Goal: Task Accomplishment & Management: Use online tool/utility

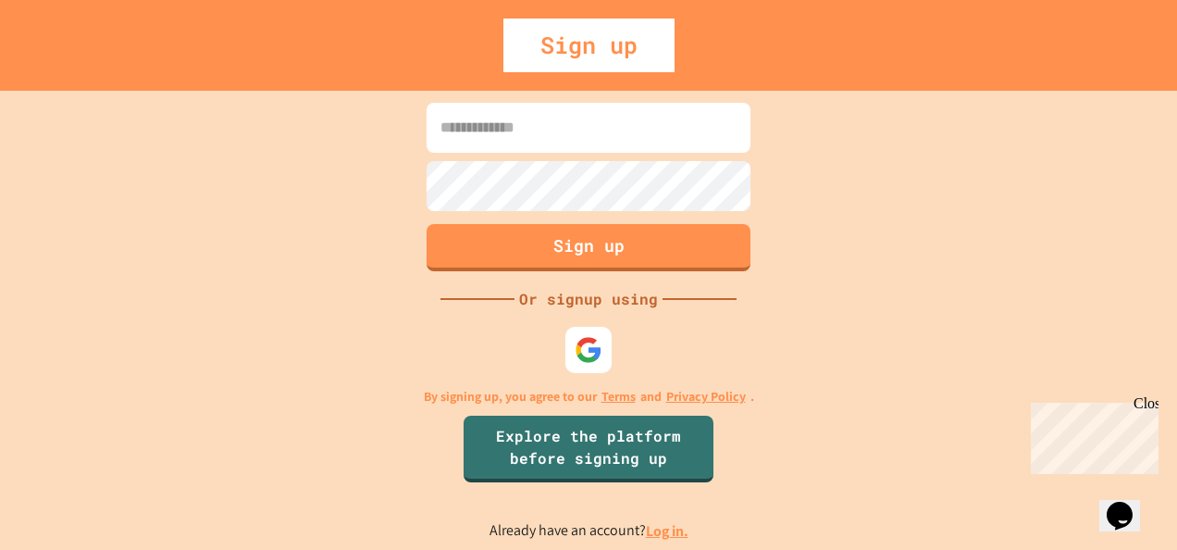
click at [665, 528] on link "Log in." at bounding box center [667, 530] width 43 height 19
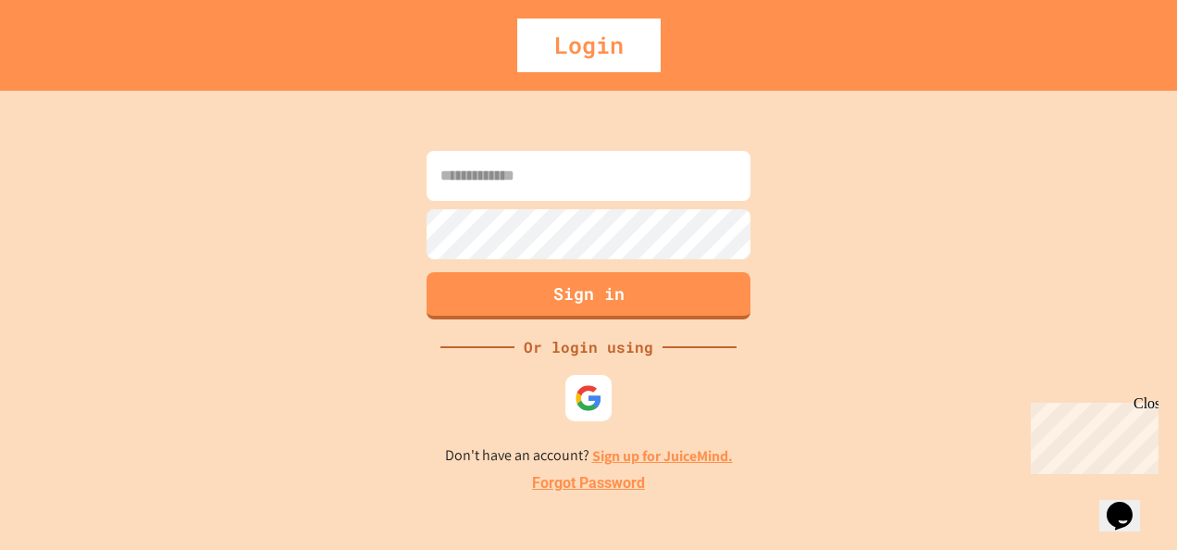
click at [617, 452] on link "Sign up for JuiceMind." at bounding box center [662, 455] width 141 height 19
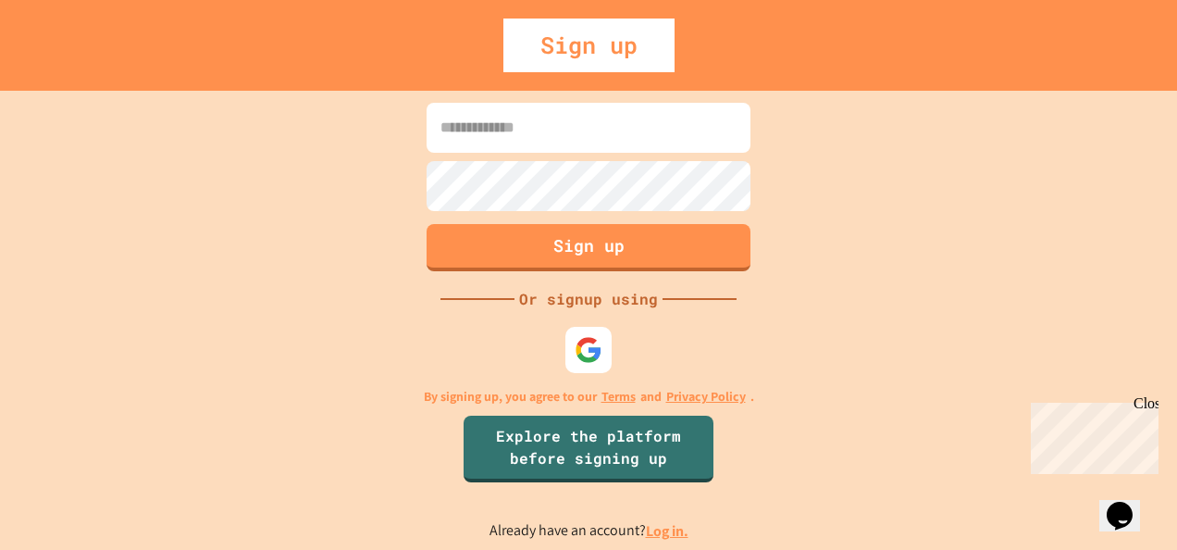
click at [519, 145] on input at bounding box center [589, 128] width 324 height 50
type input "**********"
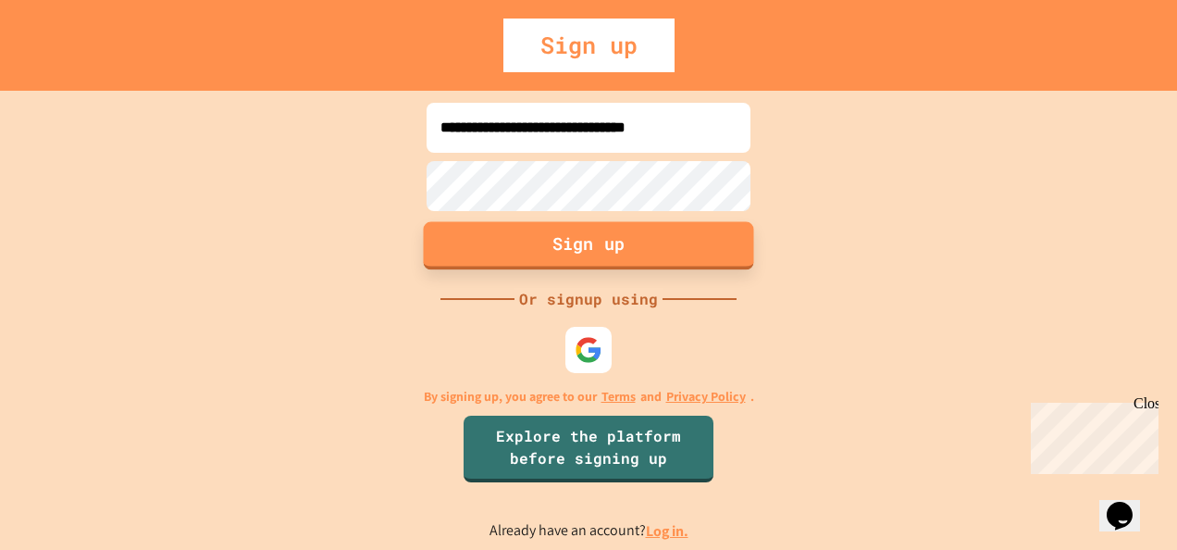
click at [568, 233] on button "Sign up" at bounding box center [589, 245] width 330 height 48
click at [411, 178] on div "**********" at bounding box center [588, 320] width 1177 height 459
click at [530, 235] on button "Sign up" at bounding box center [589, 245] width 330 height 48
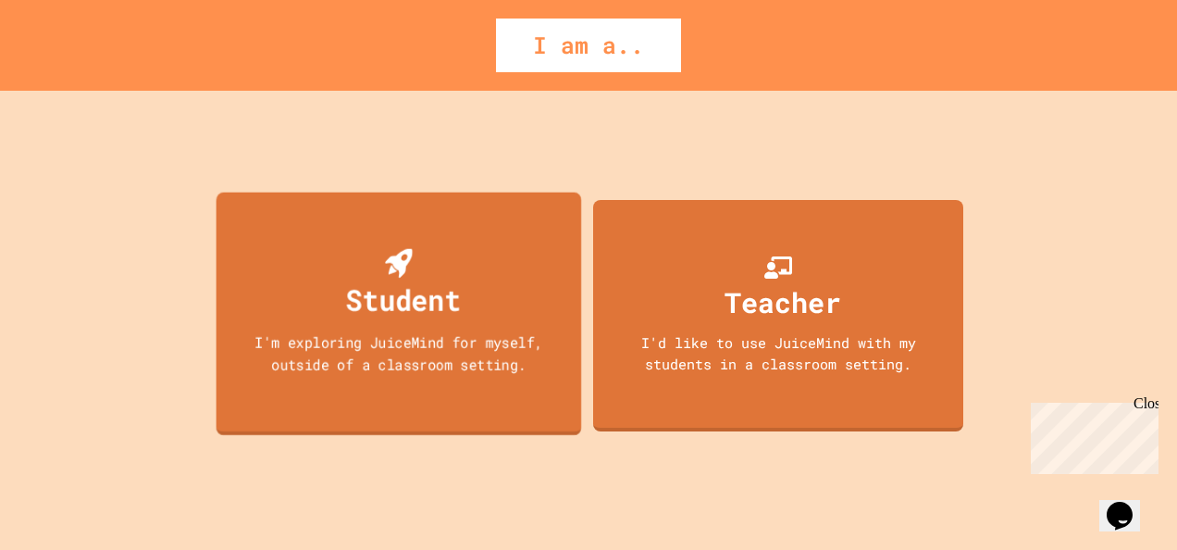
click at [530, 235] on div "Student I'm exploring JuiceMind for myself, outside of a classroom setting." at bounding box center [398, 313] width 365 height 243
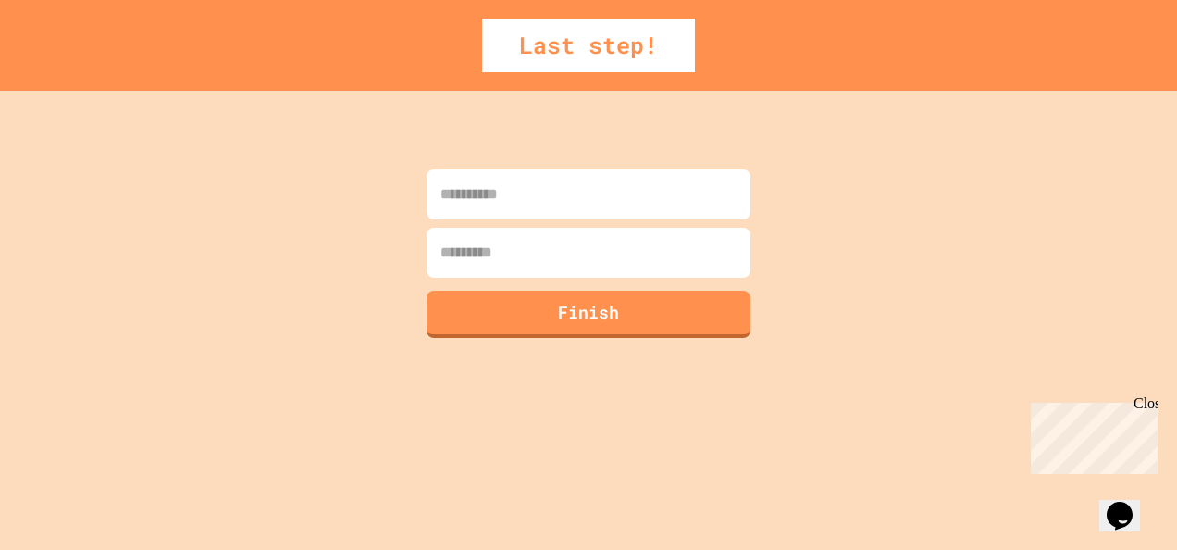
click at [568, 190] on input at bounding box center [589, 194] width 324 height 50
type input "******"
click at [521, 266] on input at bounding box center [589, 253] width 324 height 50
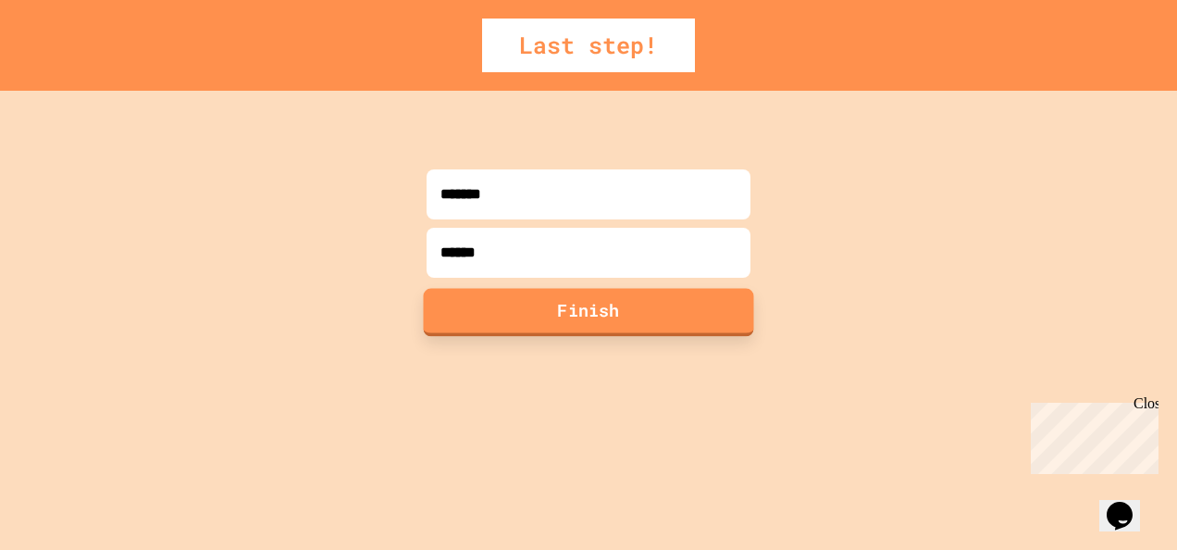
type input "******"
click at [561, 321] on button "Finish" at bounding box center [589, 312] width 330 height 48
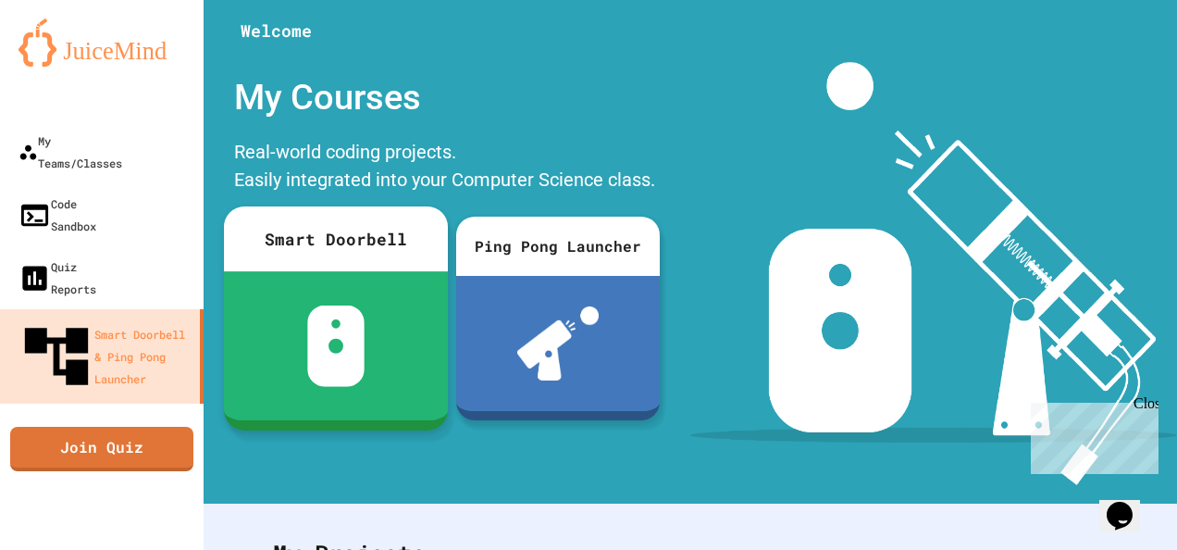
drag, startPoint x: 407, startPoint y: 304, endPoint x: 438, endPoint y: 314, distance: 31.9
click at [438, 314] on div at bounding box center [336, 345] width 224 height 149
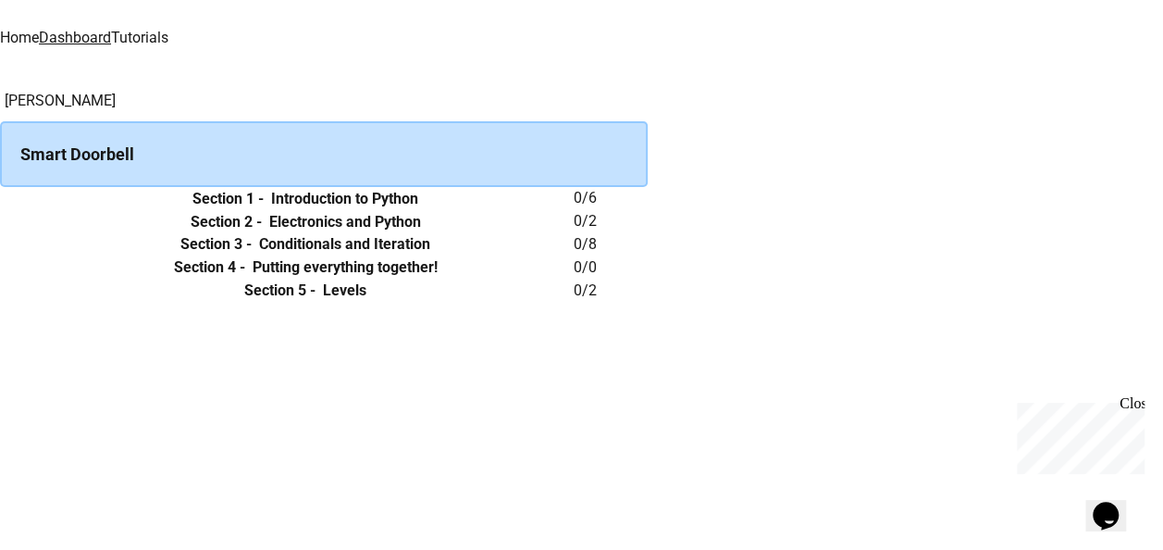
click at [0, 199] on icon "expand row" at bounding box center [0, 199] width 0 height 0
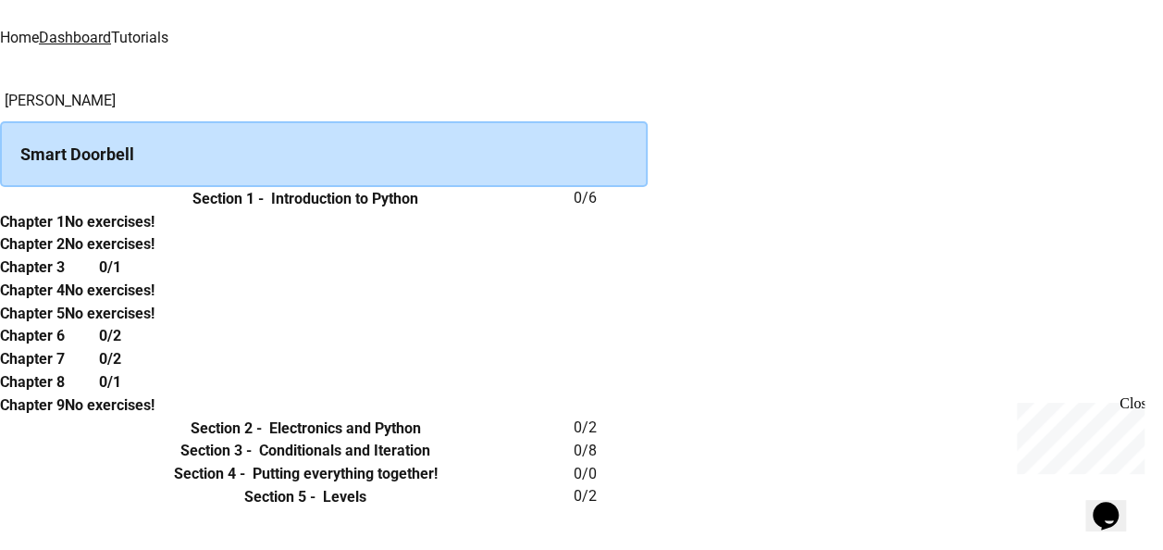
click at [65, 233] on th "Chapter 1" at bounding box center [32, 221] width 65 height 23
click at [65, 256] on th "Chapter 2" at bounding box center [32, 244] width 65 height 23
click at [418, 194] on h6 "Introduction to Python" at bounding box center [344, 199] width 147 height 22
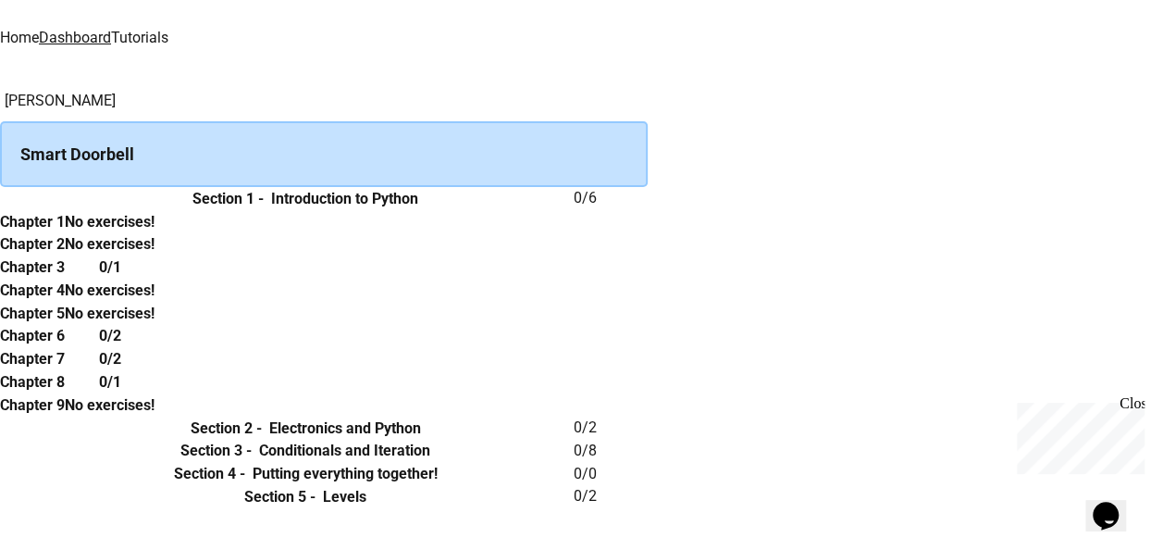
click at [400, 121] on div "Smart Doorbell" at bounding box center [324, 154] width 648 height 66
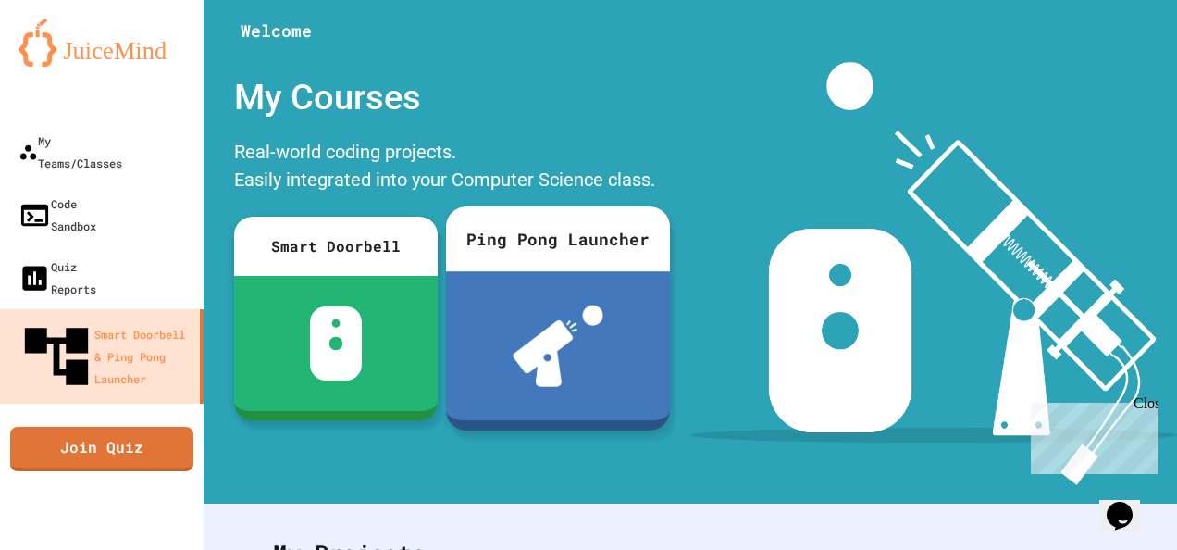
click at [559, 355] on img at bounding box center [558, 345] width 91 height 81
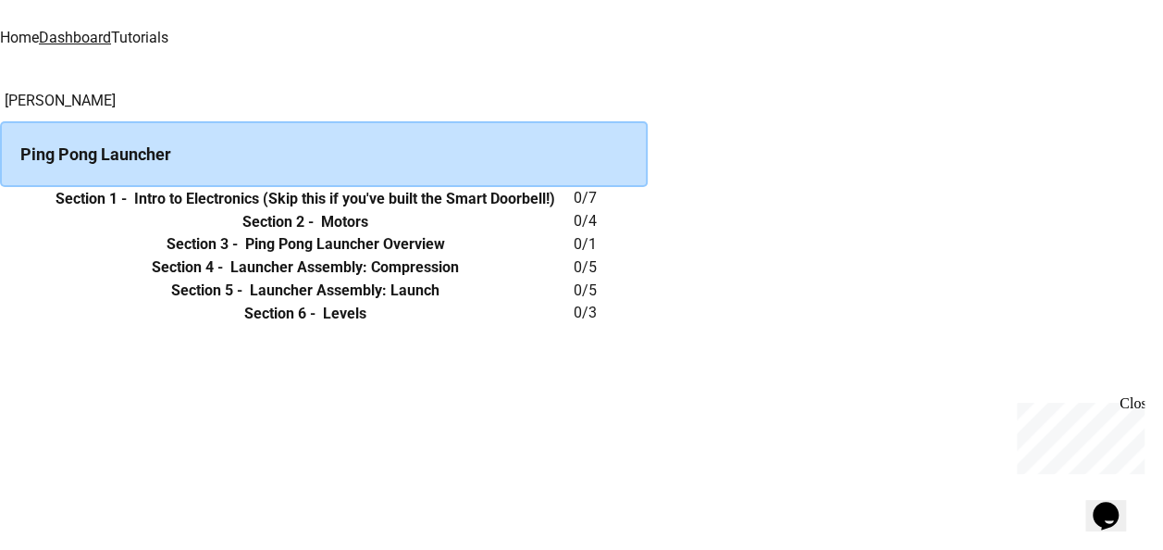
drag, startPoint x: 455, startPoint y: 273, endPoint x: 346, endPoint y: 266, distance: 109.4
click at [346, 210] on th "Section 1 - Intro to Electronics (Skip this if you've built the Smart Doorbell!)" at bounding box center [305, 198] width 537 height 23
click at [361, 210] on th "Section 1 - Intro to Electronics (Skip this if you've built the Smart Doorbell!)" at bounding box center [305, 198] width 537 height 23
click at [444, 210] on h6 "Intro to Electronics (Skip this if you've built the Smart Doorbell!)" at bounding box center [344, 199] width 421 height 22
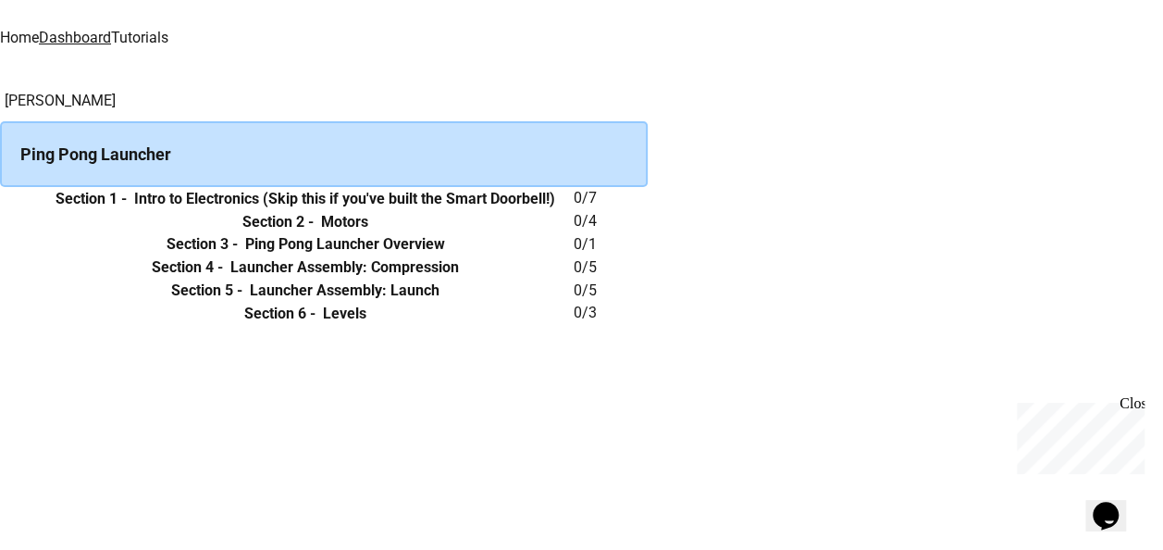
click at [127, 210] on h6 "Section 1 -" at bounding box center [91, 199] width 71 height 22
drag, startPoint x: 344, startPoint y: 235, endPoint x: 727, endPoint y: 216, distance: 383.5
click at [574, 210] on th "Section 1 - Intro to Electronics (Skip this if you've built the Smart Doorbell!)" at bounding box center [305, 198] width 537 height 23
click at [111, 38] on link "Dashboard" at bounding box center [75, 38] width 72 height 18
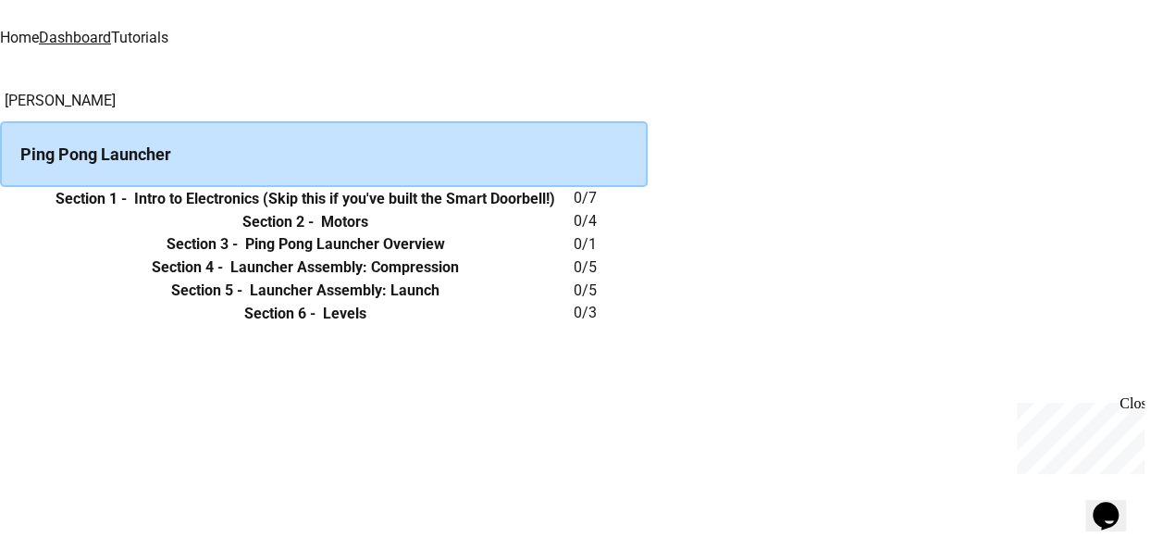
click at [39, 29] on link "Home" at bounding box center [19, 38] width 39 height 18
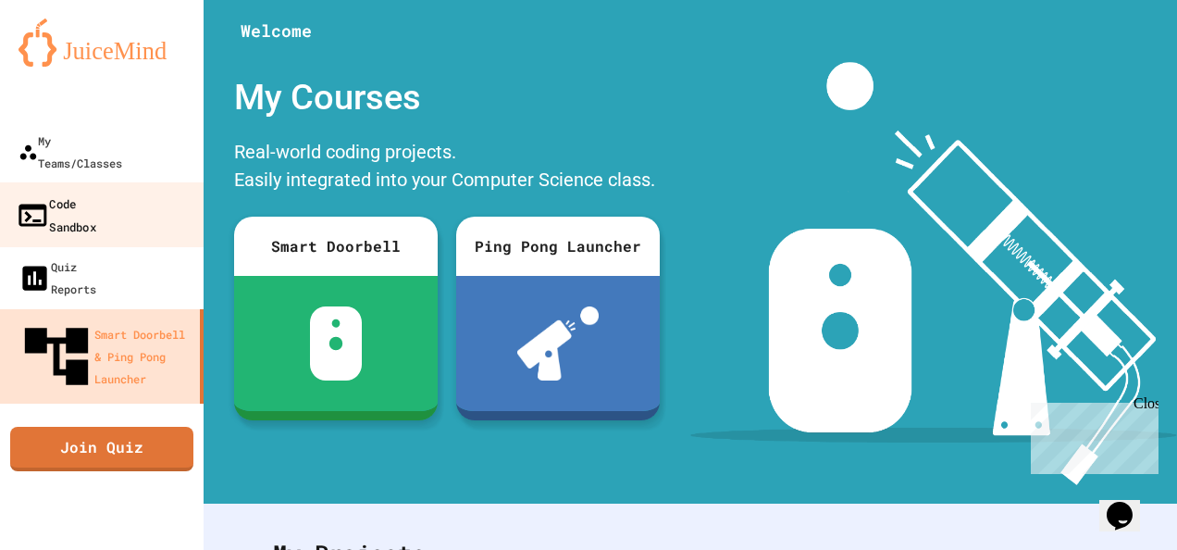
click at [94, 192] on div "Code Sandbox" at bounding box center [56, 214] width 80 height 45
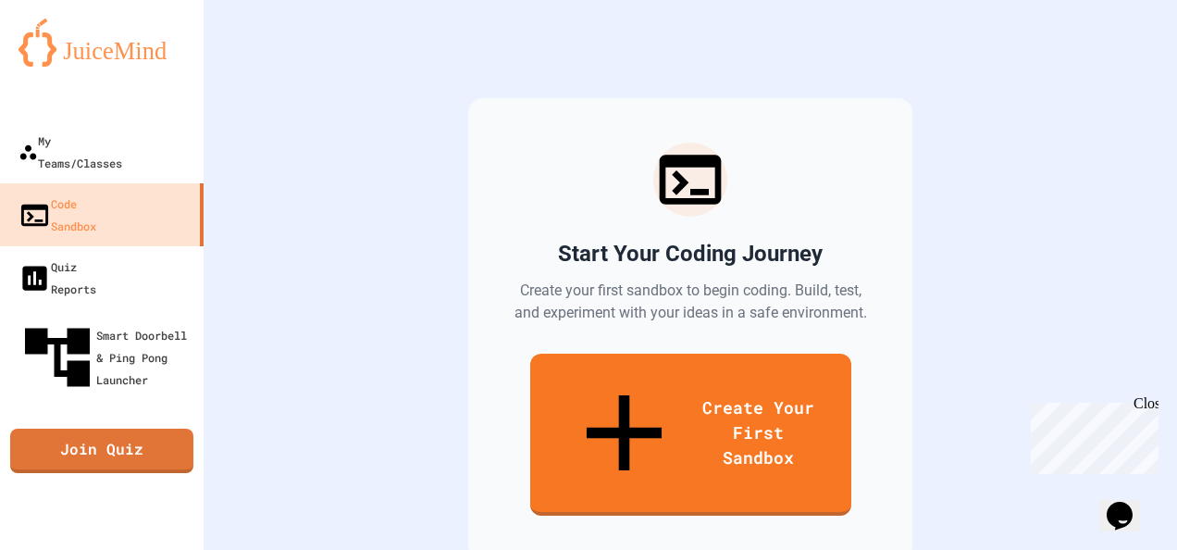
scroll to position [117, 0]
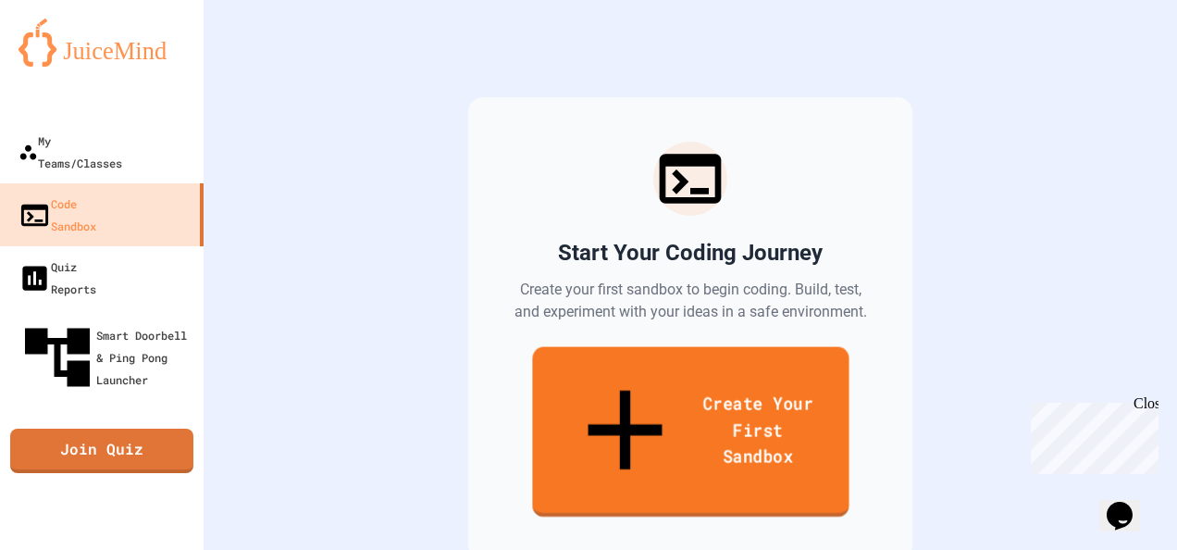
click at [561, 369] on icon at bounding box center [625, 429] width 128 height 135
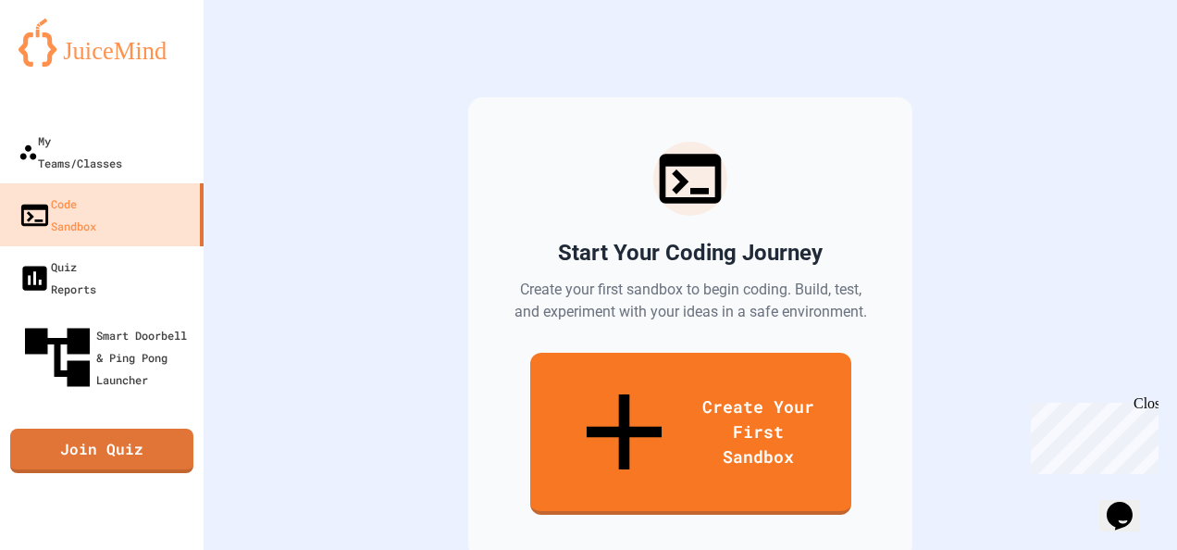
scroll to position [0, 0]
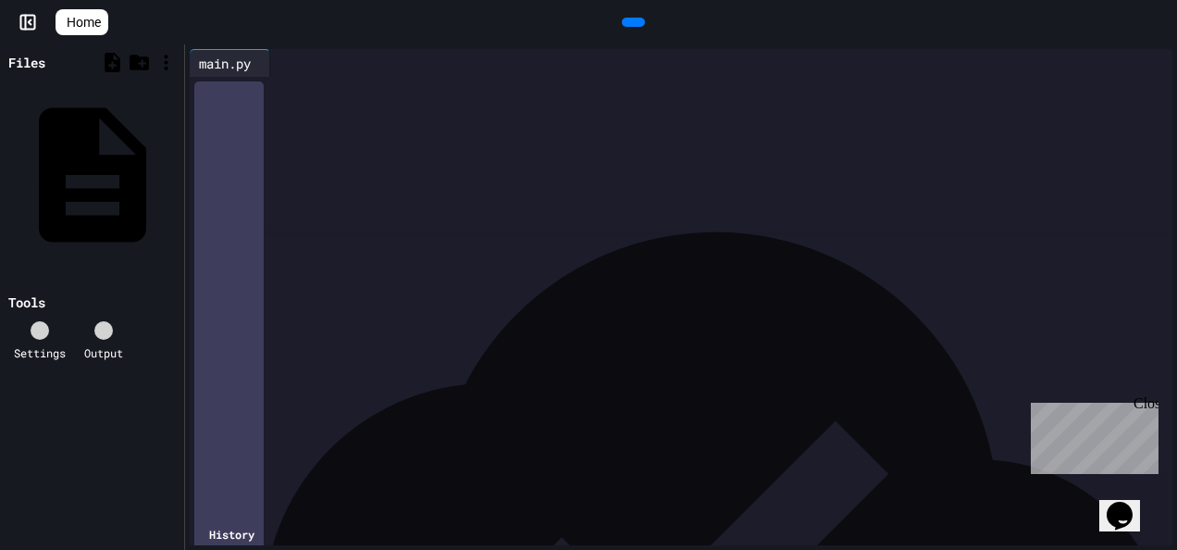
click at [314, 103] on div at bounding box center [694, 90] width 955 height 26
click at [241, 57] on div "main.py" at bounding box center [225, 63] width 70 height 19
click at [342, 83] on div "*" at bounding box center [680, 89] width 927 height 19
click at [377, 83] on div "**********" at bounding box center [680, 89] width 927 height 19
click at [104, 330] on icon at bounding box center [104, 330] width 0 height 0
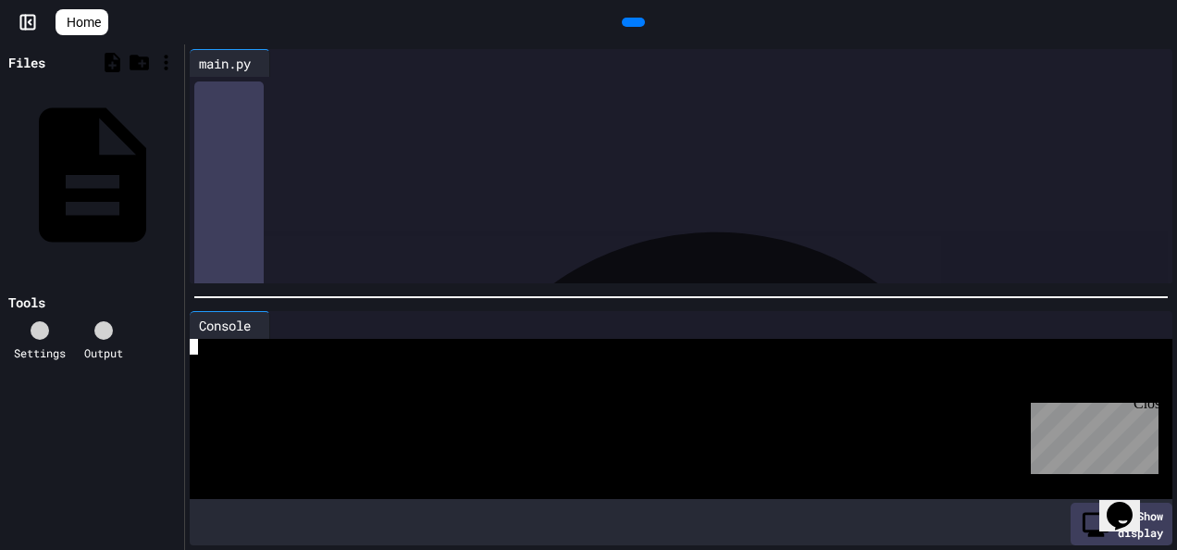
click at [331, 371] on div at bounding box center [664, 379] width 949 height 16
click at [381, 124] on div "****** ******" at bounding box center [680, 126] width 927 height 19
click at [358, 114] on div at bounding box center [680, 108] width 927 height 19
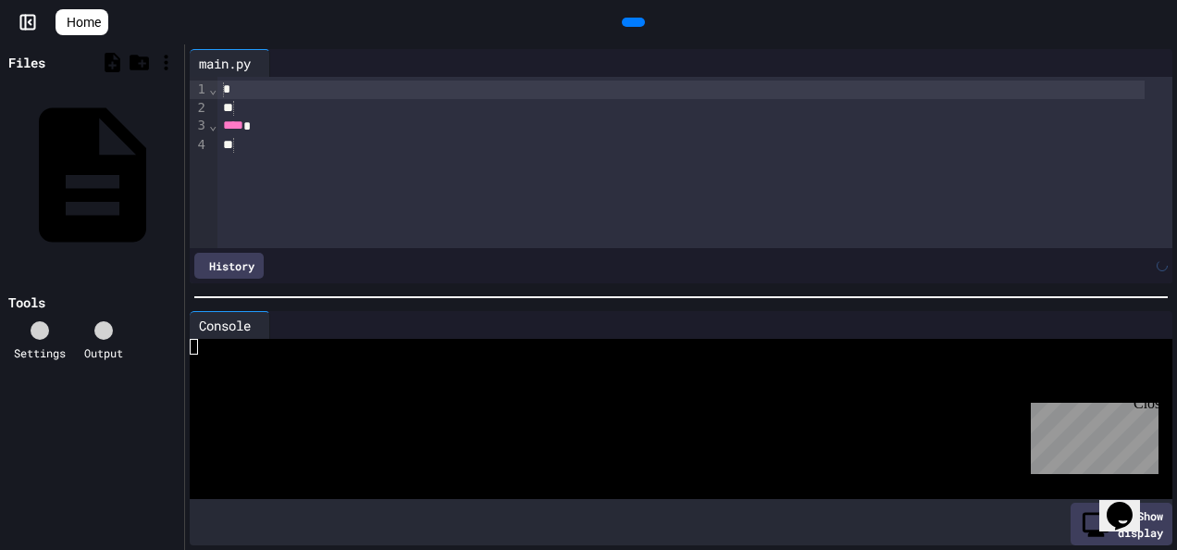
click at [315, 122] on div "**** *" at bounding box center [680, 126] width 927 height 19
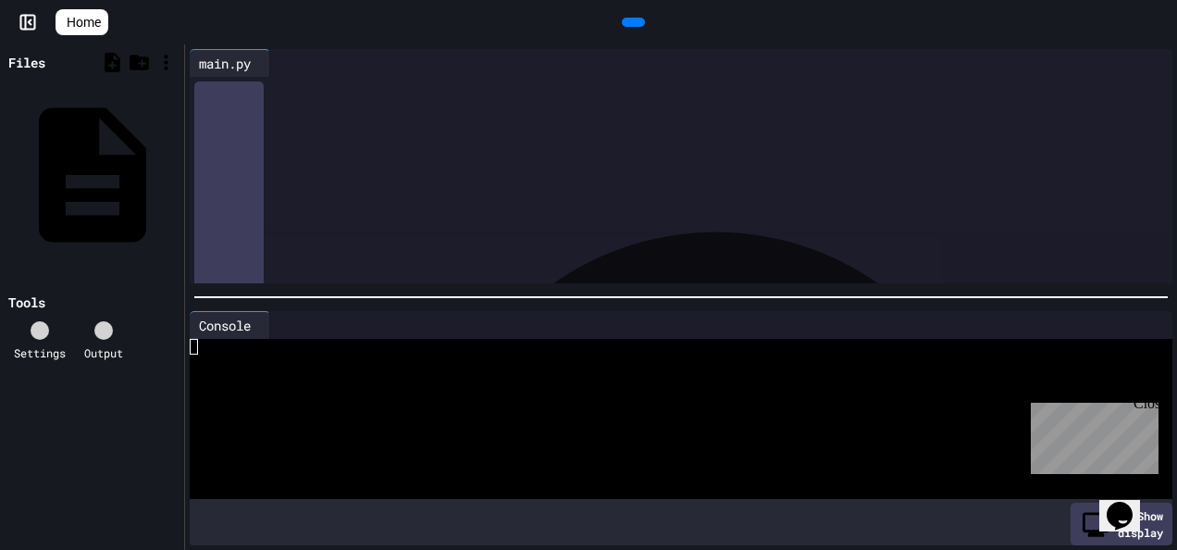
click at [298, 89] on div "** *" at bounding box center [680, 89] width 927 height 19
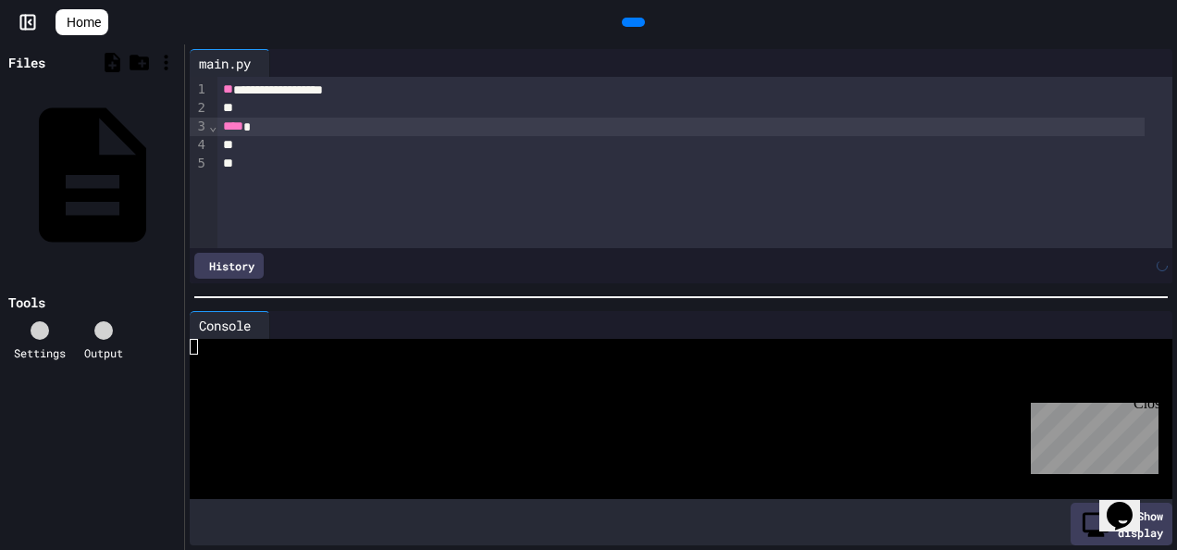
click at [303, 131] on div "**** *" at bounding box center [680, 126] width 927 height 19
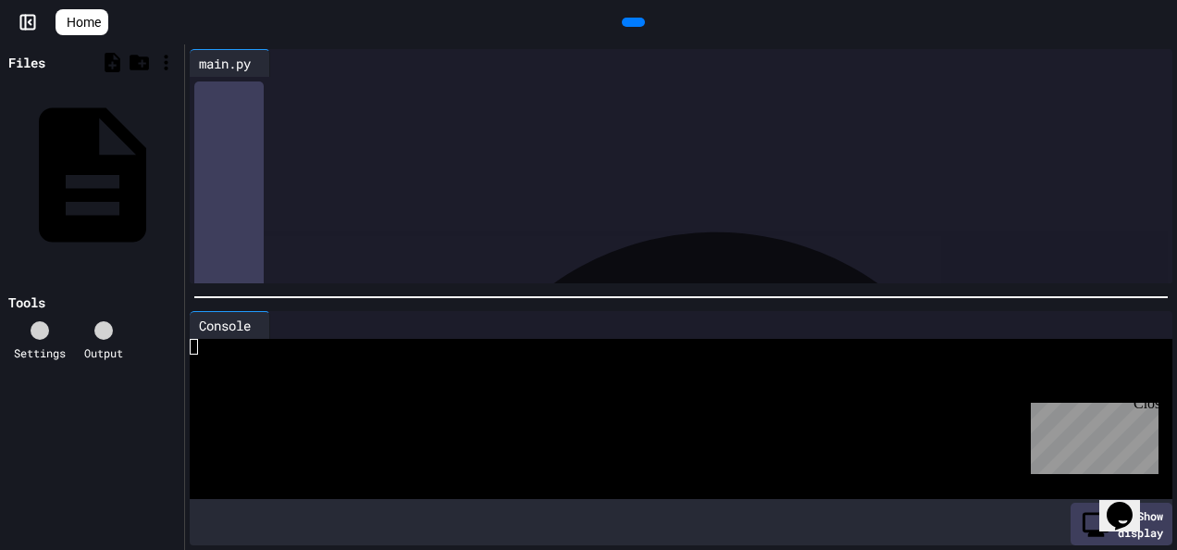
click at [303, 102] on div at bounding box center [680, 108] width 927 height 19
click at [305, 107] on div at bounding box center [680, 108] width 927 height 19
click at [289, 118] on div "**** *" at bounding box center [680, 126] width 927 height 19
click at [76, 36] on div "Home" at bounding box center [588, 22] width 1177 height 44
click at [74, 25] on icon at bounding box center [74, 33] width 19 height 16
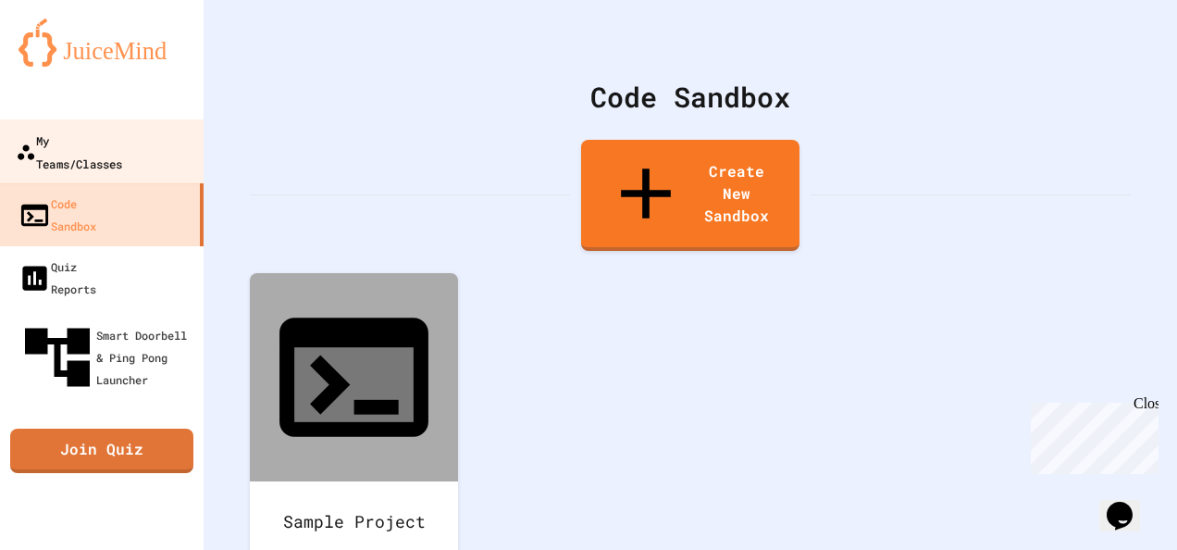
click at [170, 157] on link "My Teams/Classes" at bounding box center [102, 151] width 210 height 65
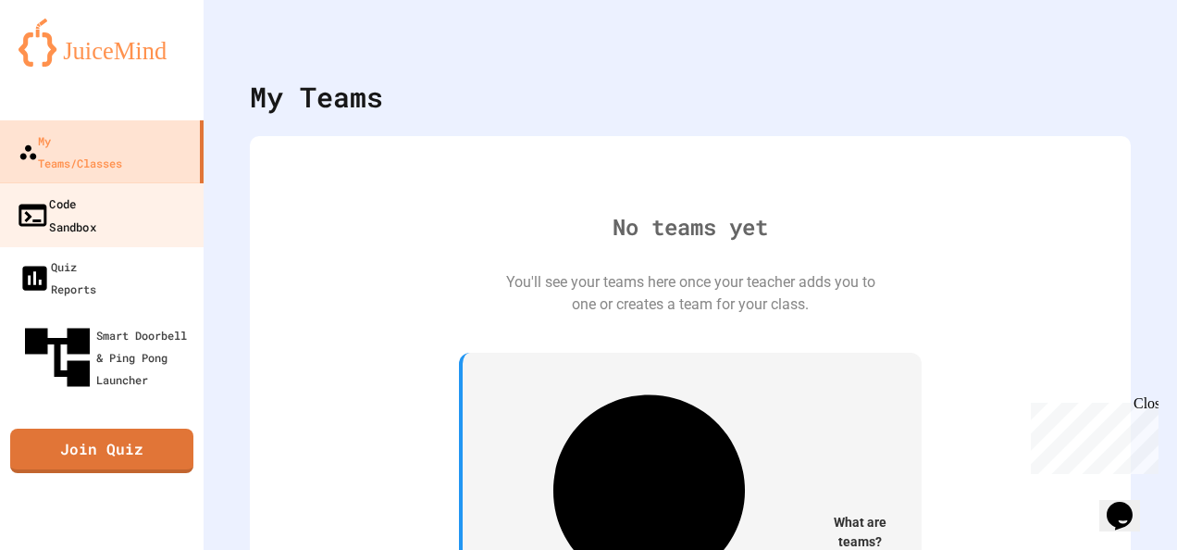
click at [134, 201] on link "Code Sandbox" at bounding box center [102, 214] width 210 height 65
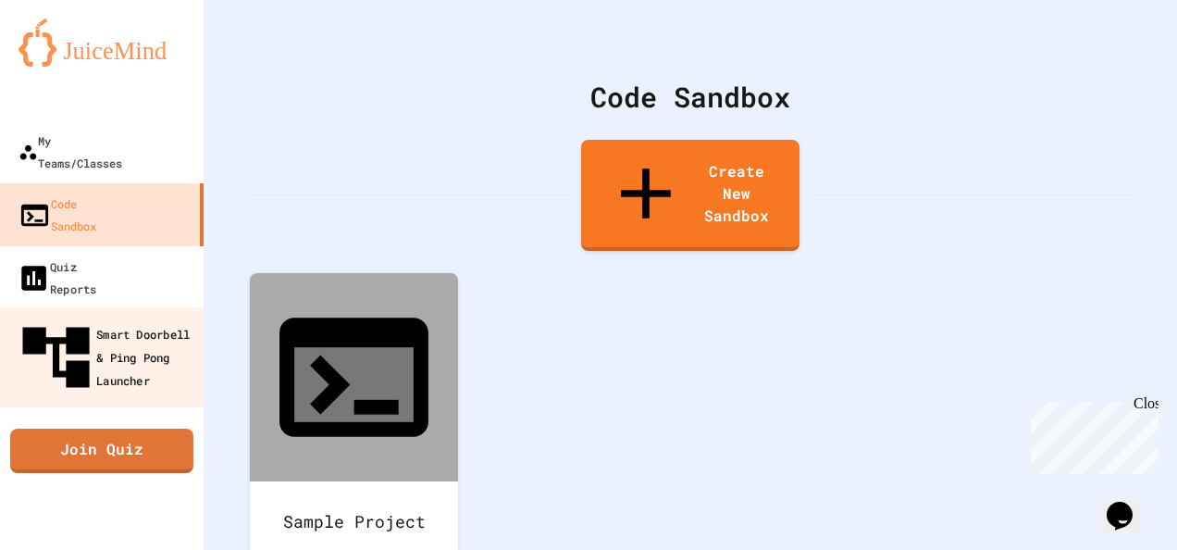
click at [117, 317] on div "Smart Doorbell & Ping Pong Launcher" at bounding box center [107, 357] width 183 height 80
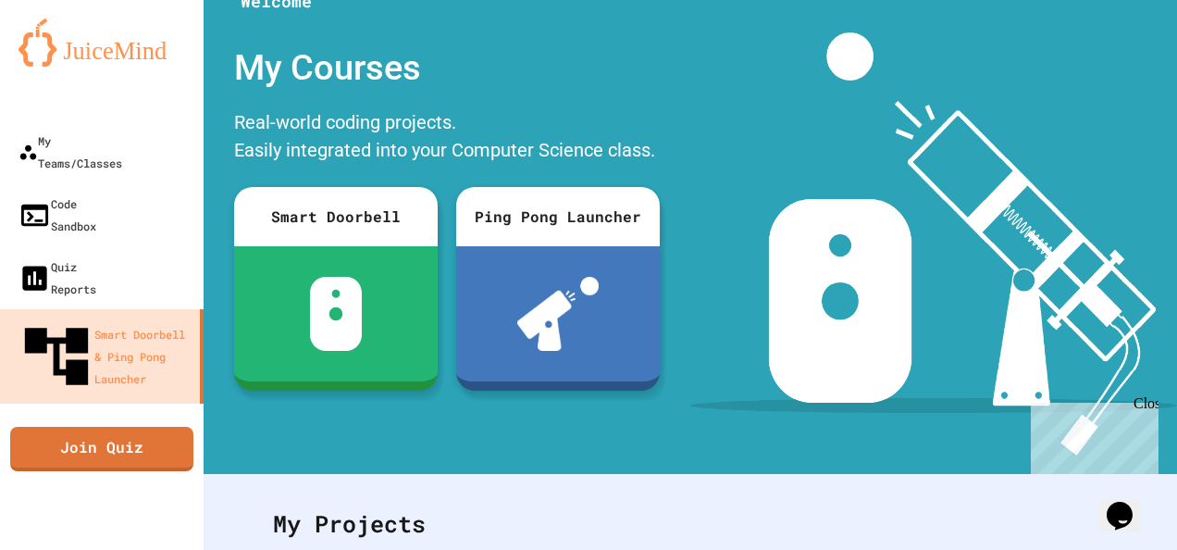
scroll to position [19, 0]
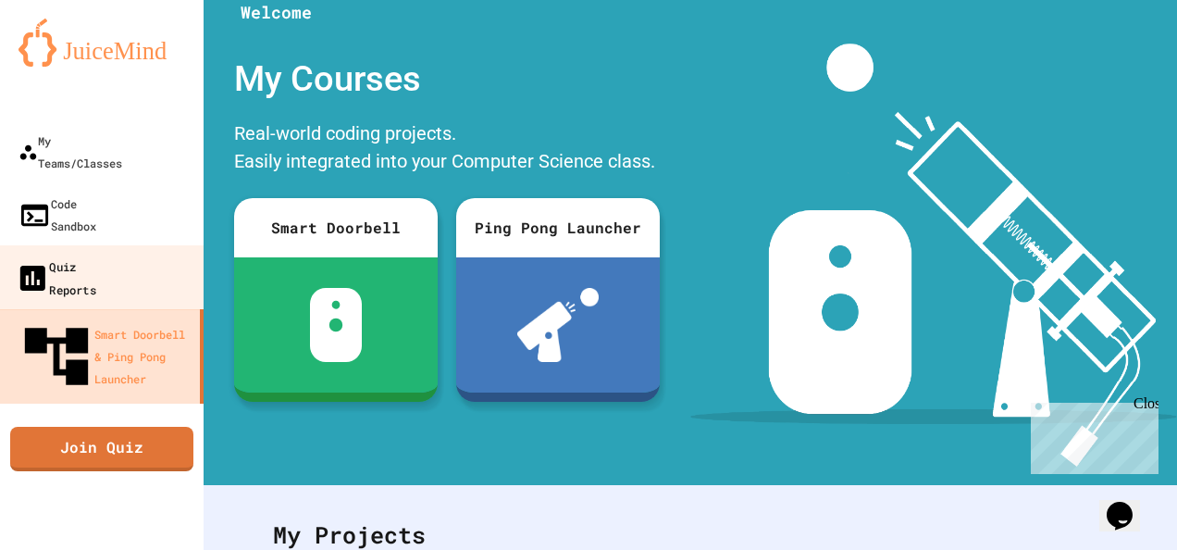
click at [96, 254] on div "Quiz Reports" at bounding box center [56, 276] width 80 height 45
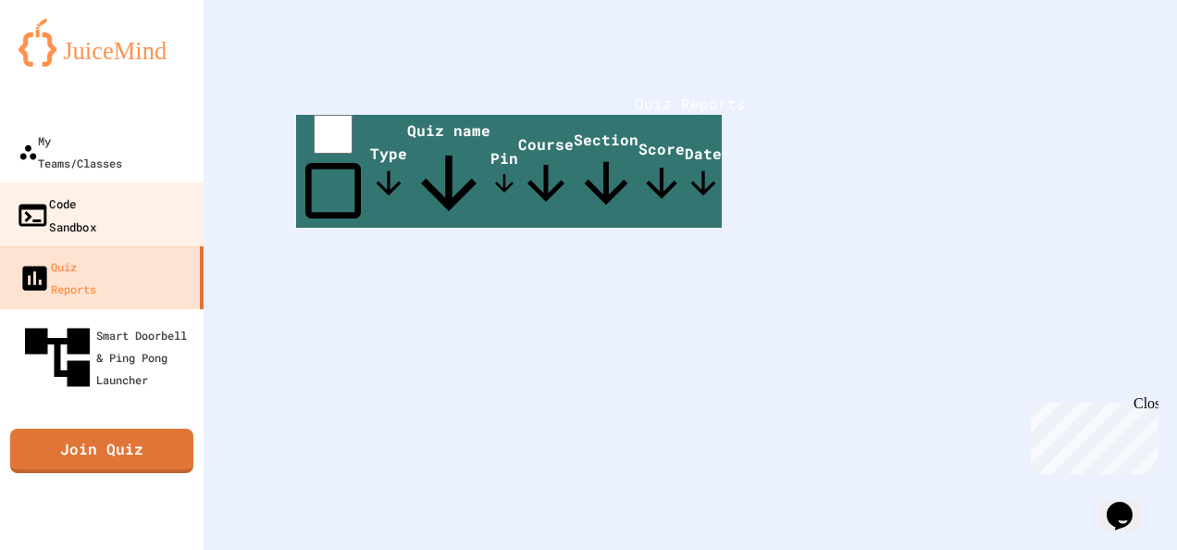
click at [139, 185] on link "Code Sandbox" at bounding box center [102, 214] width 210 height 65
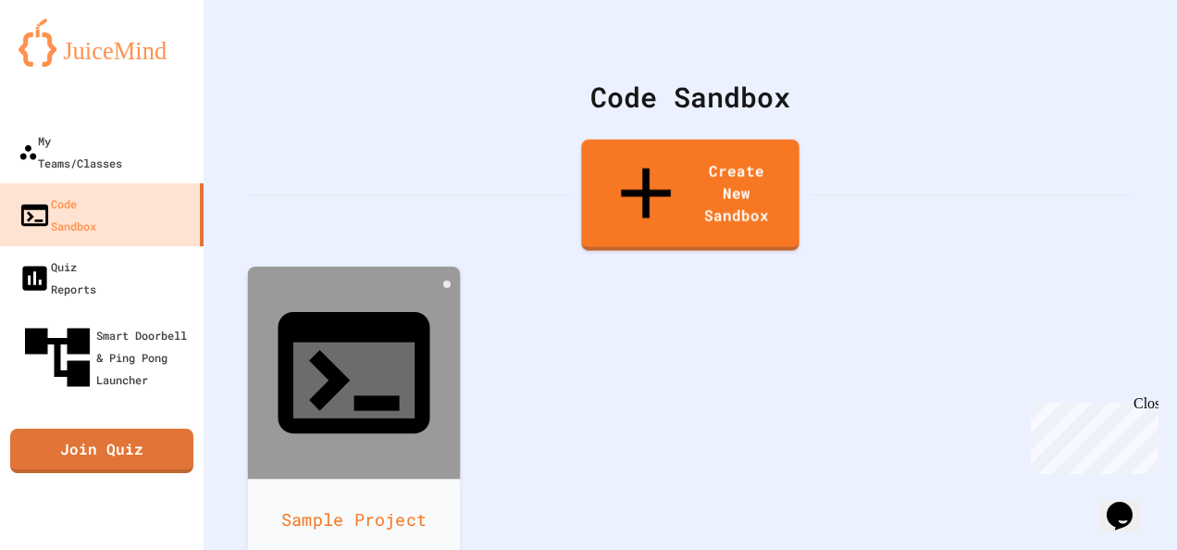
click at [422, 293] on div at bounding box center [354, 372] width 213 height 213
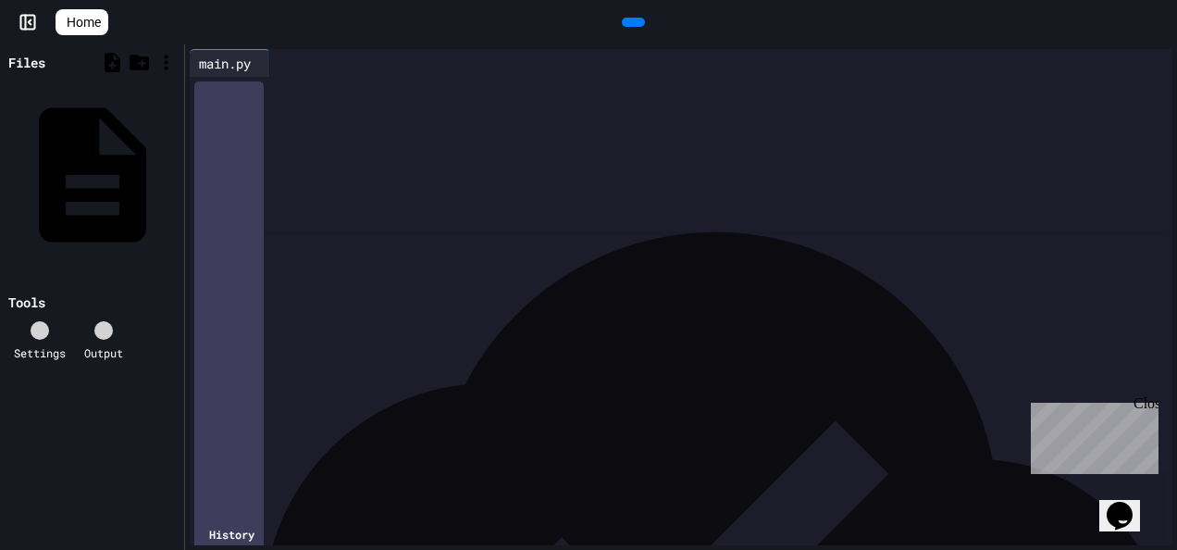
click at [233, 91] on div at bounding box center [694, 89] width 955 height 19
click at [259, 105] on div at bounding box center [680, 108] width 927 height 19
click at [113, 321] on div at bounding box center [103, 330] width 19 height 19
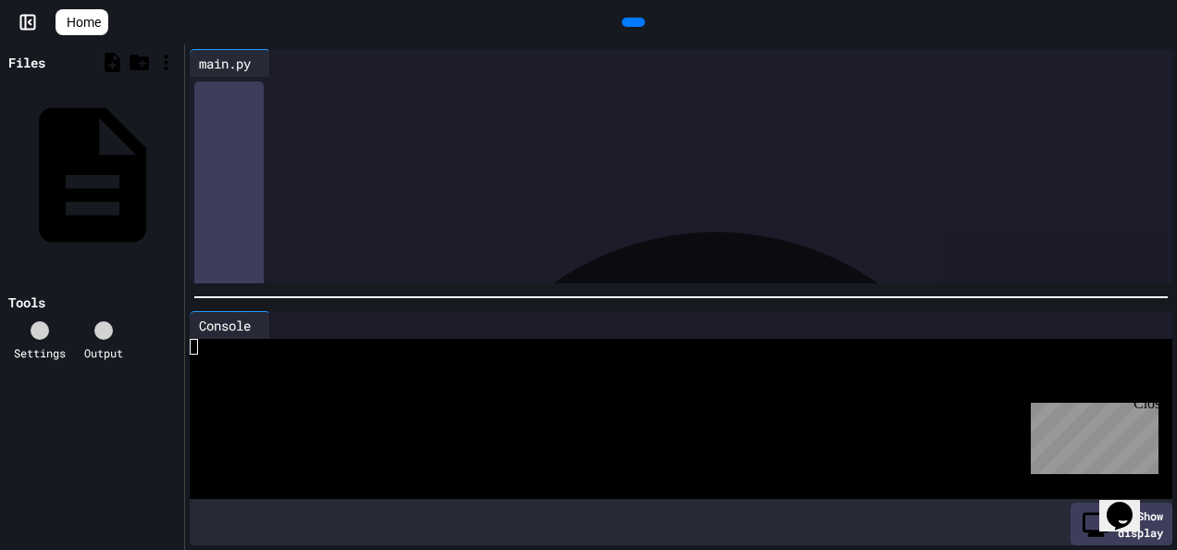
click at [303, 387] on div at bounding box center [664, 395] width 949 height 16
drag, startPoint x: 344, startPoint y: 94, endPoint x: 100, endPoint y: 66, distance: 245.9
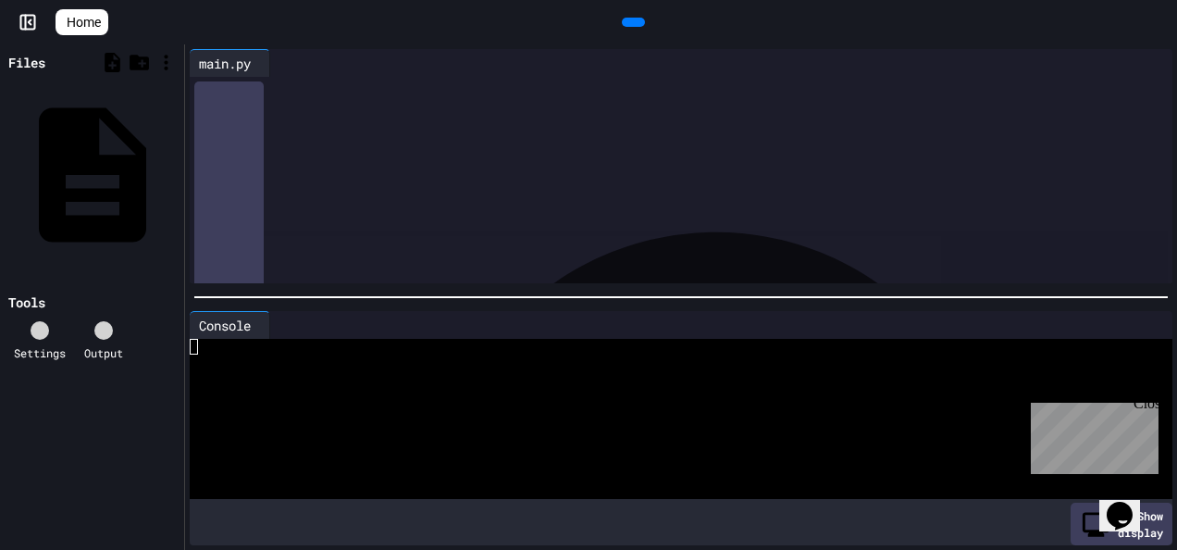
click at [100, 66] on div "Files main.py Tools Settings Output main.py 9 1 2 3 › ***** ********* History C…" at bounding box center [588, 296] width 1177 height 505
click at [278, 63] on icon at bounding box center [278, 63] width 0 height 0
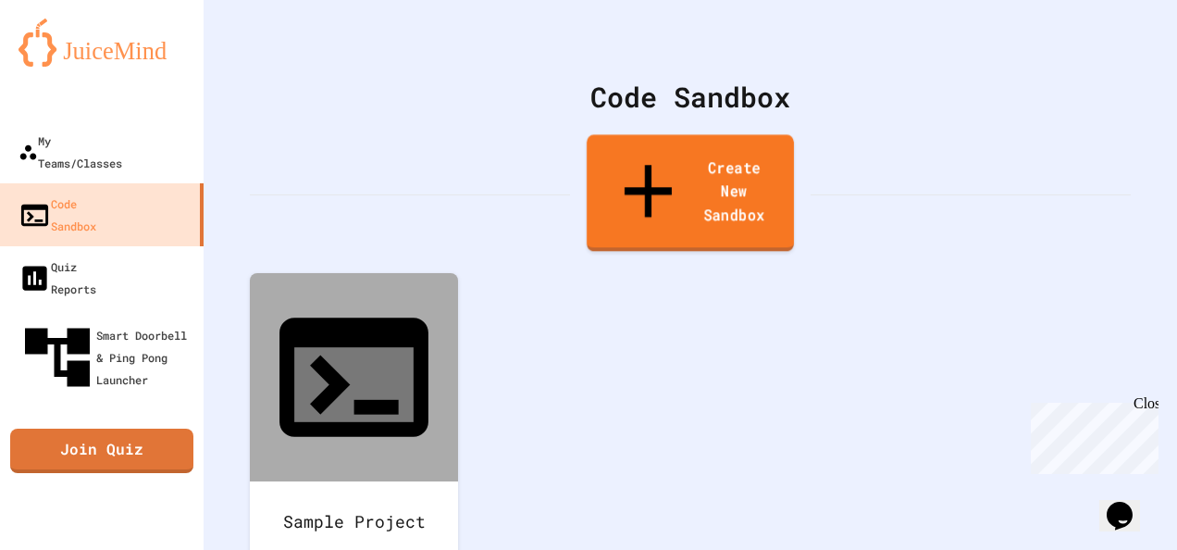
click at [629, 178] on link "Create New Sandbox" at bounding box center [690, 192] width 207 height 117
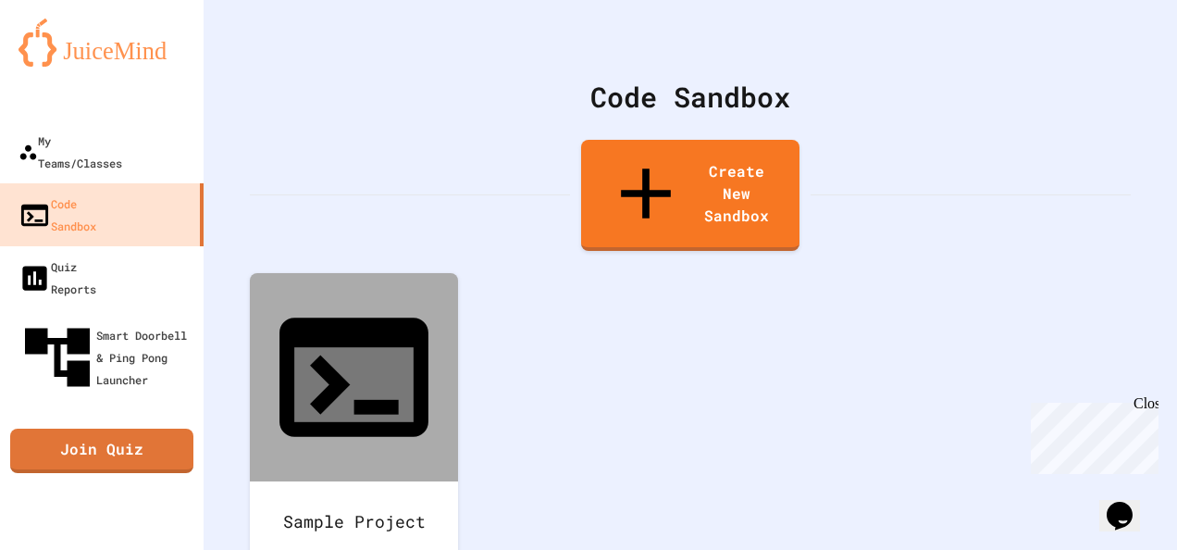
scroll to position [907, 0]
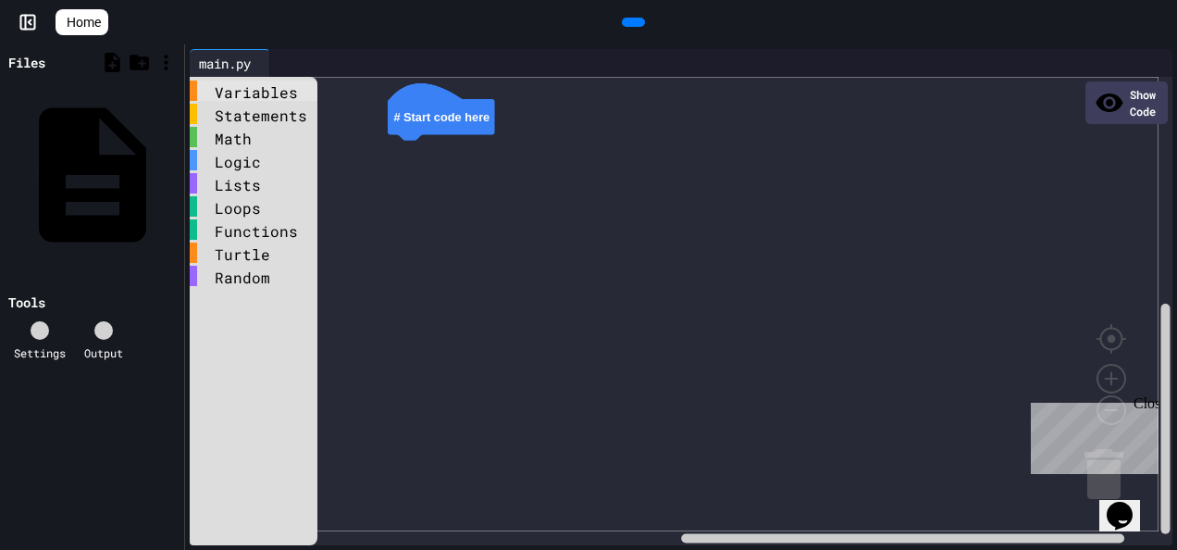
click at [266, 90] on div "Variables" at bounding box center [254, 90] width 128 height 20
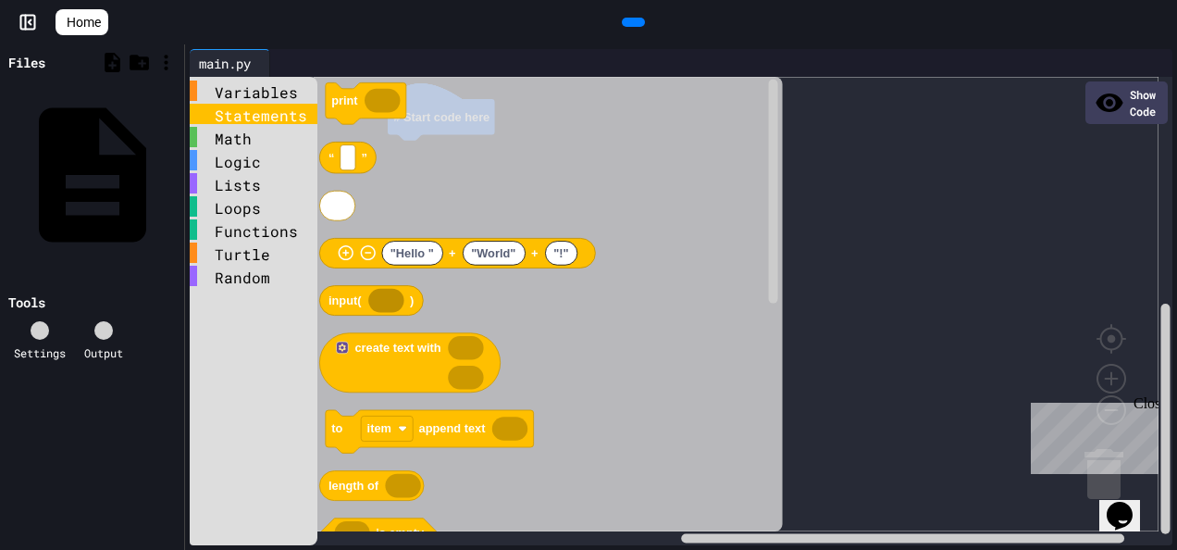
click at [274, 121] on div "Statements" at bounding box center [254, 114] width 128 height 20
click at [686, 326] on icon "print “ ” "Hello " "World" "!" + + input( ) create text with to item append tex…" at bounding box center [548, 304] width 469 height 454
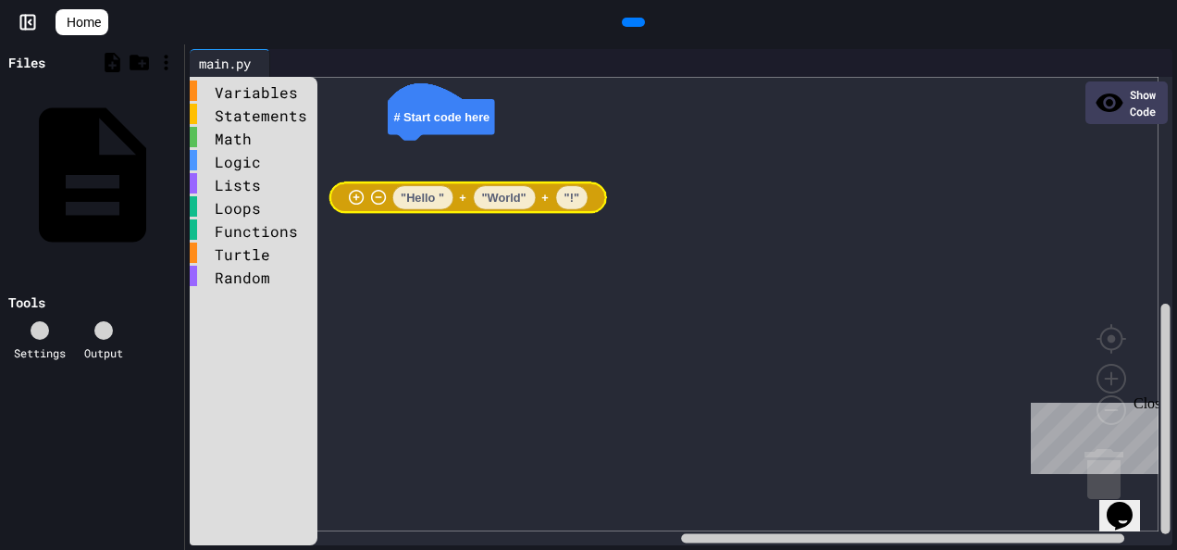
click at [539, 216] on div "Variables Statements Math Logic Lists Loops Functions Turtle Random # Start cod…" at bounding box center [681, 311] width 983 height 468
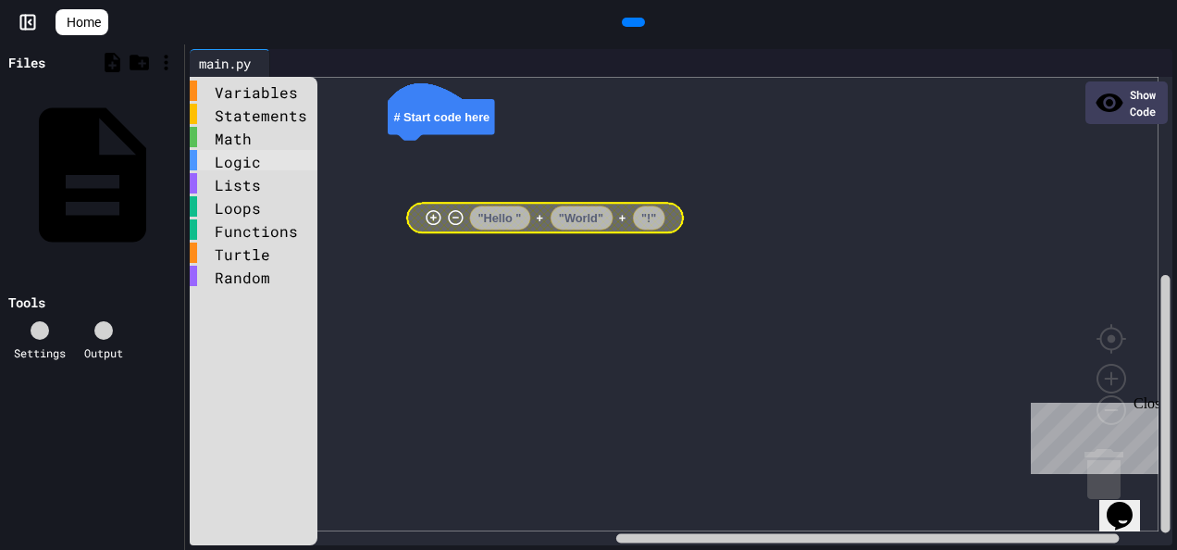
click at [250, 165] on div "Logic" at bounding box center [254, 160] width 128 height 20
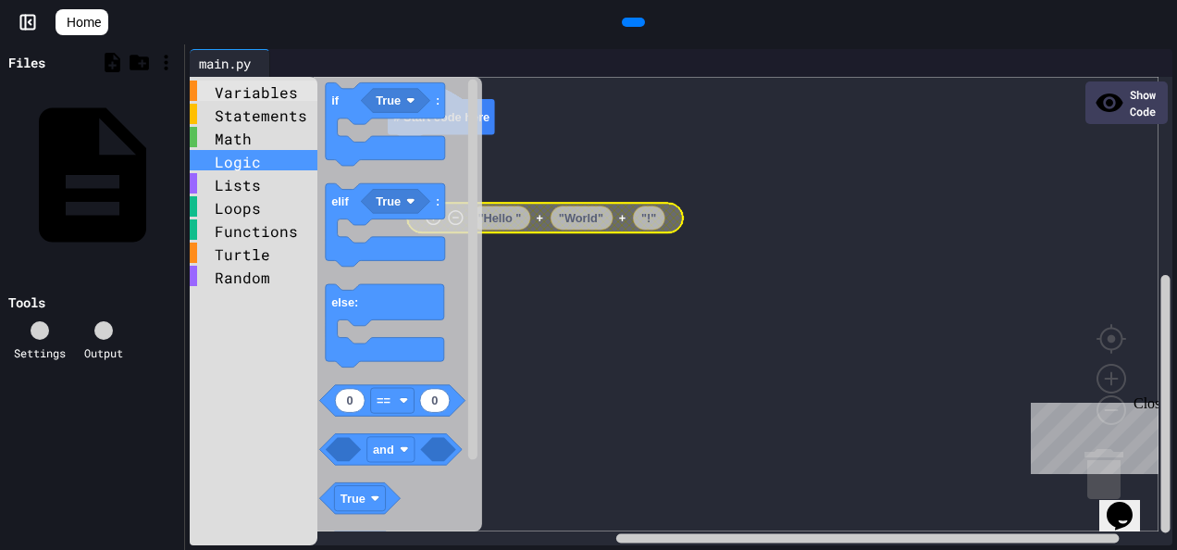
click at [241, 86] on div "Variables" at bounding box center [254, 90] width 128 height 20
click at [280, 150] on div "Logic" at bounding box center [254, 160] width 128 height 20
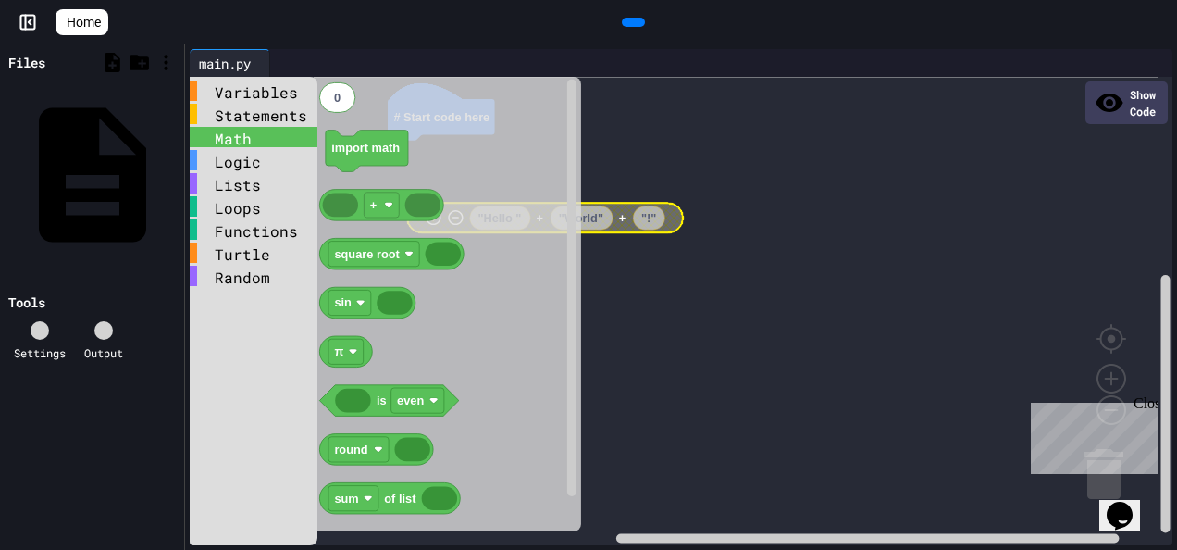
click at [277, 133] on div "Math" at bounding box center [254, 137] width 128 height 20
click at [532, 179] on icon "0 import math + square root sin π is even round sum of list constrain low high" at bounding box center [447, 304] width 267 height 454
click at [218, 194] on div "Lists" at bounding box center [254, 184] width 128 height 23
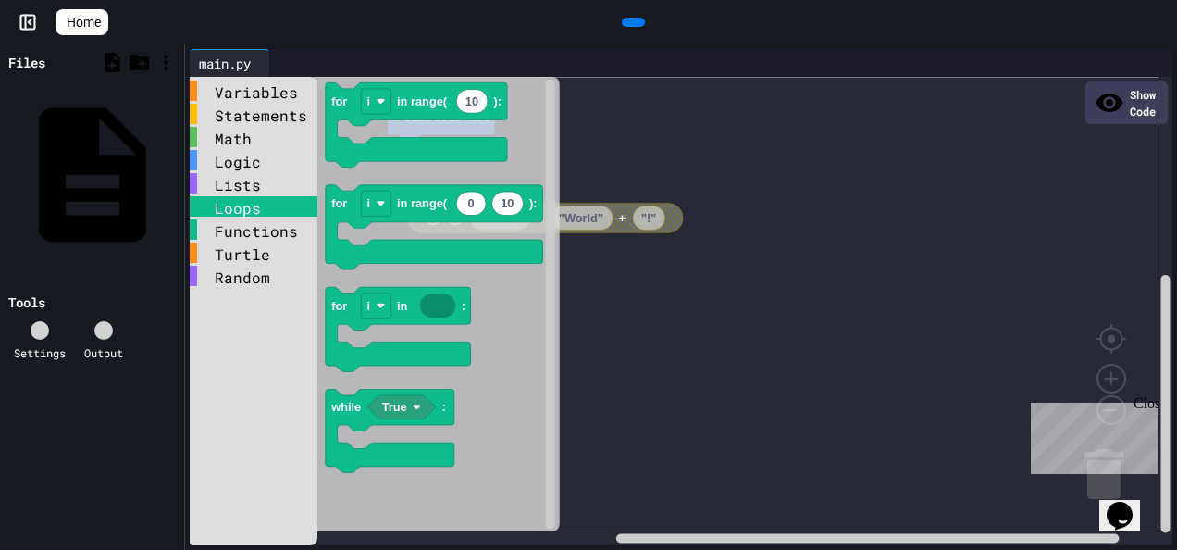
click at [233, 215] on div "Loops" at bounding box center [254, 206] width 128 height 20
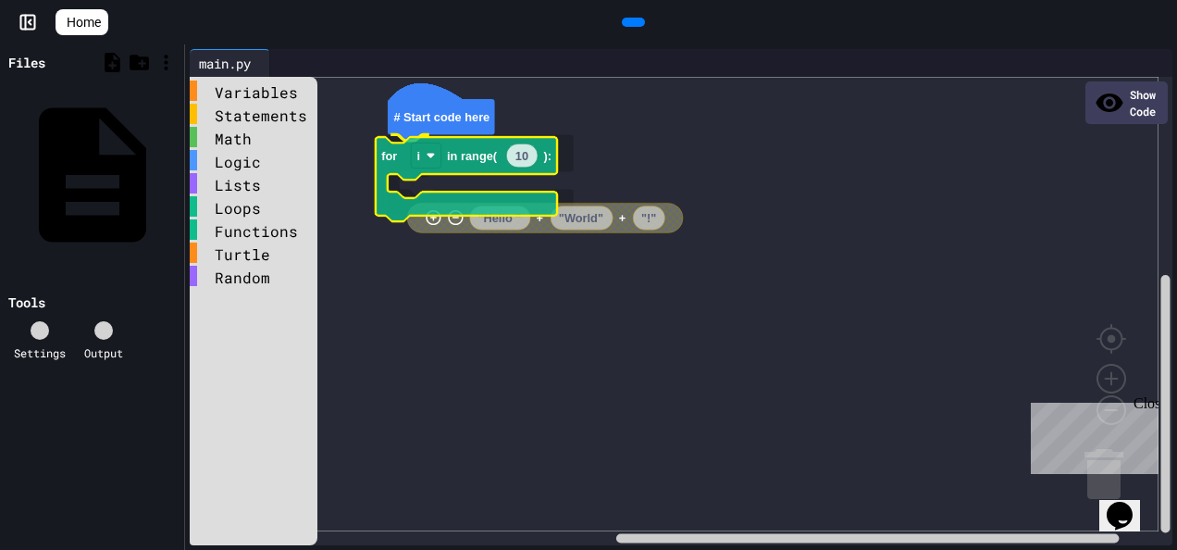
click at [475, 200] on div "Variables Statements Math Logic Lists Loops Functions Turtle Random # Start cod…" at bounding box center [681, 311] width 983 height 468
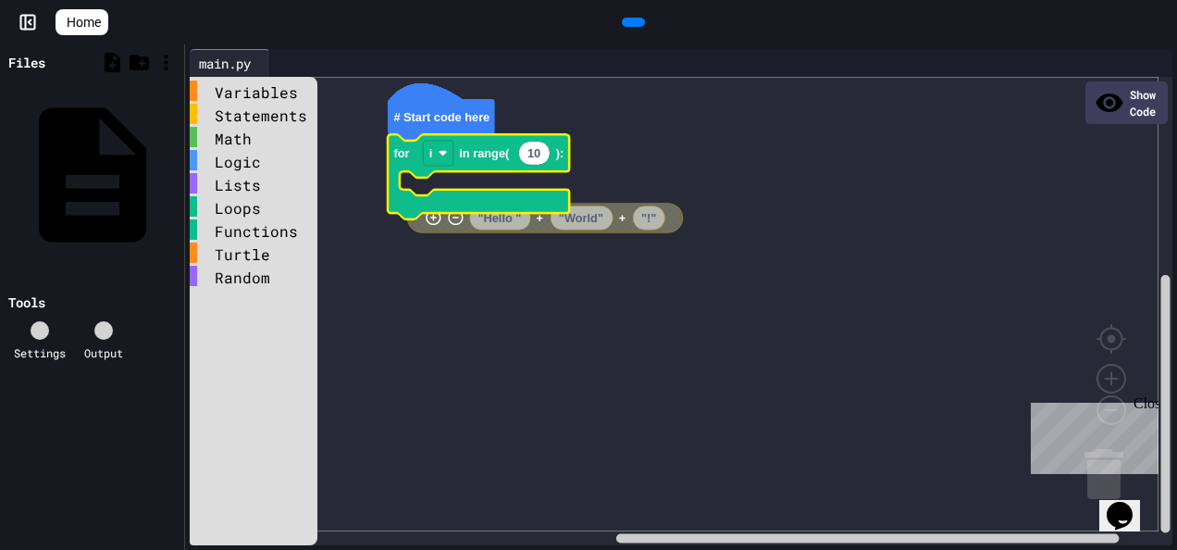
click at [420, 153] on icon "Blockly Workspace" at bounding box center [478, 176] width 181 height 84
click at [439, 163] on rect "Blockly Workspace" at bounding box center [438, 153] width 30 height 25
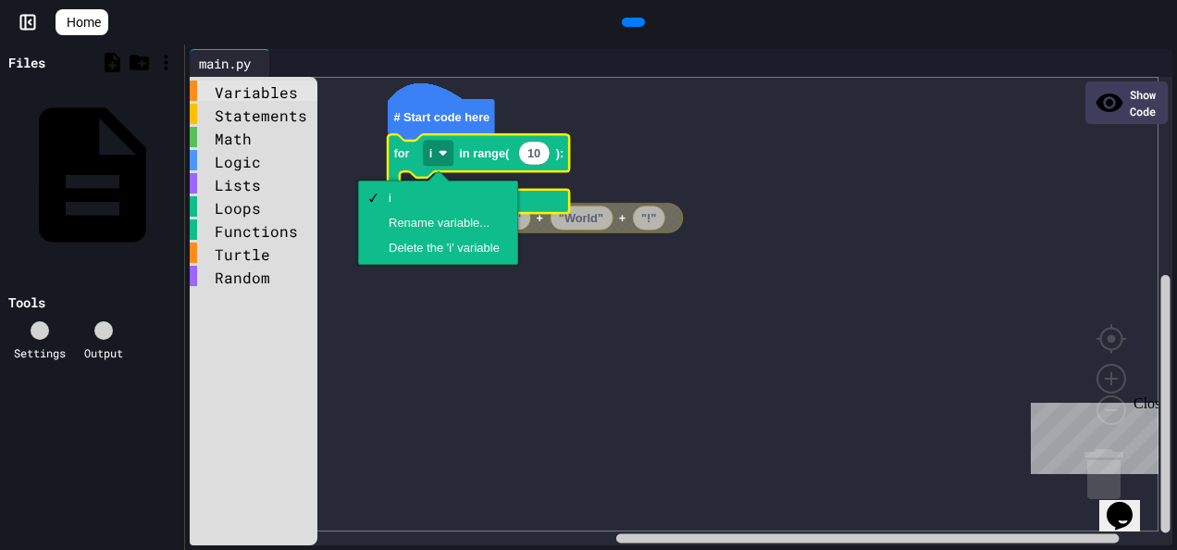
click at [243, 87] on div "Variables" at bounding box center [254, 90] width 128 height 20
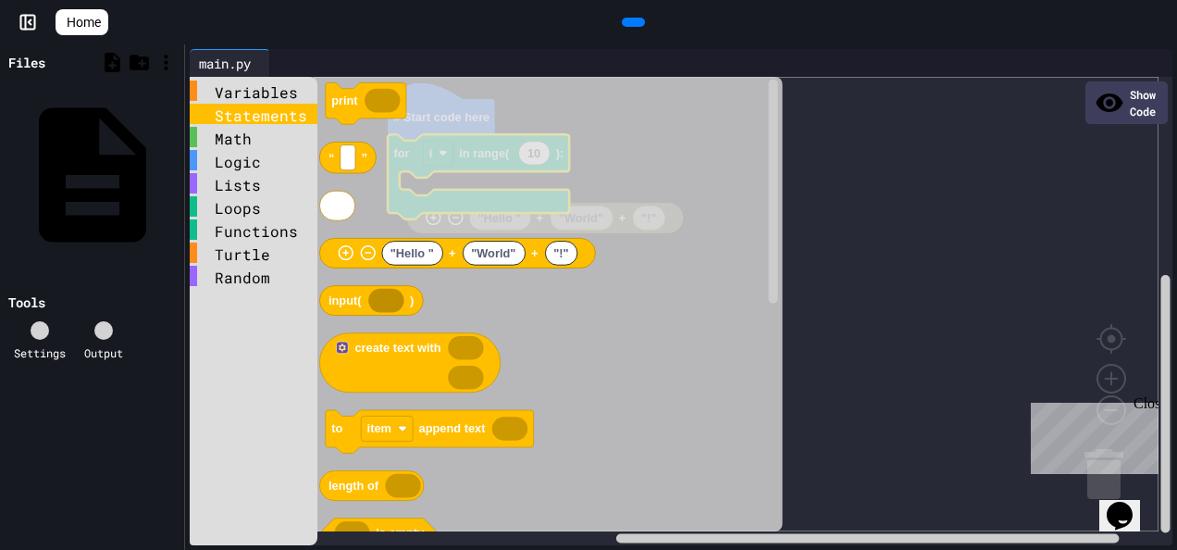
click at [288, 123] on div "Statements" at bounding box center [254, 114] width 128 height 20
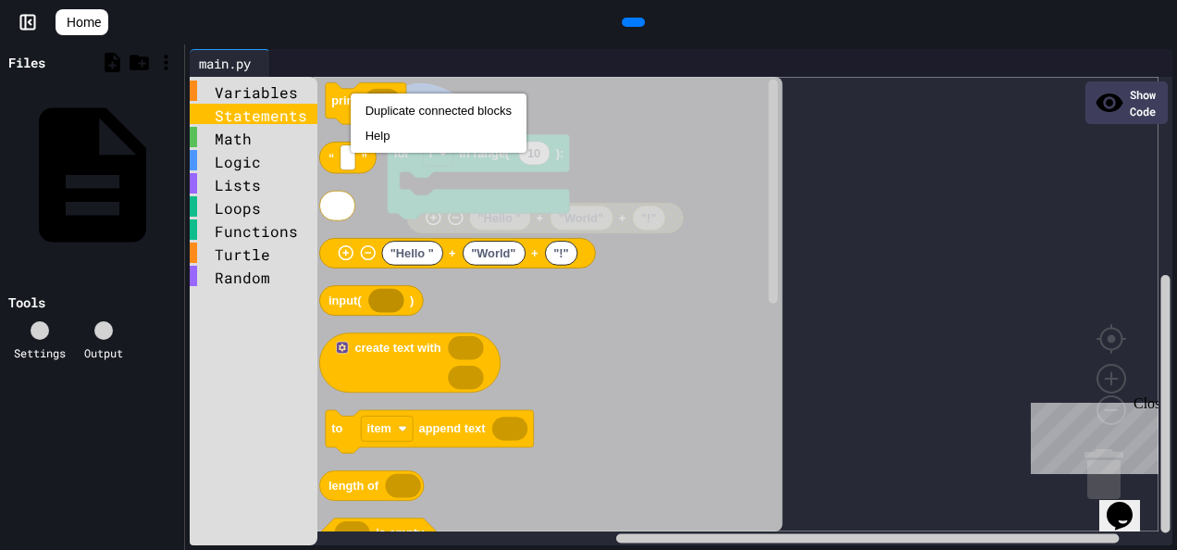
click at [611, 136] on icon "Blockly Workspace" at bounding box center [548, 304] width 469 height 454
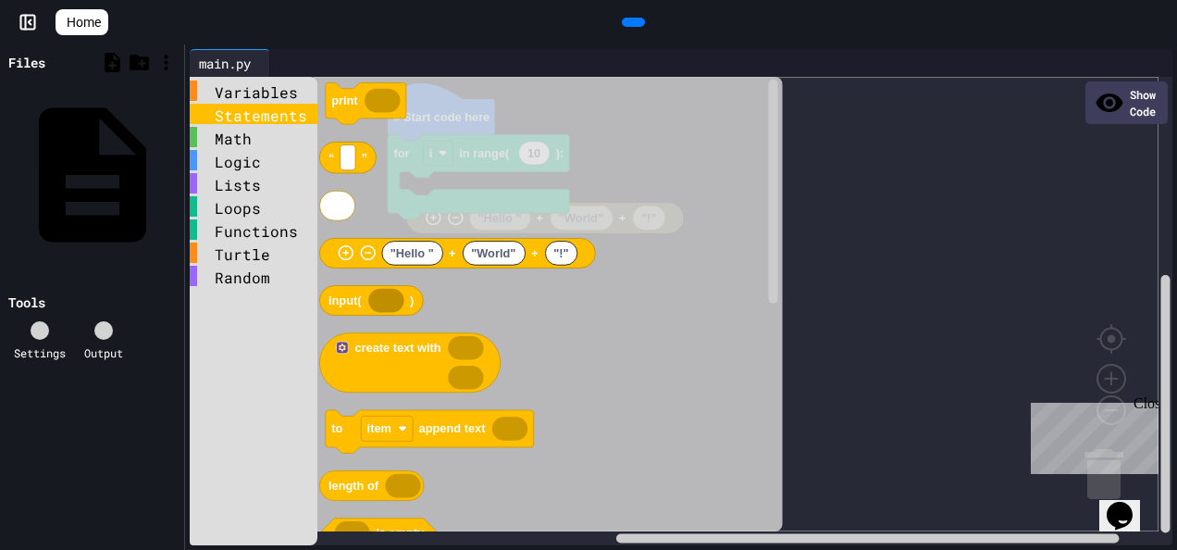
click at [481, 211] on icon "print “ ” "Hello " "World" "!" + + input( ) create text with to item append tex…" at bounding box center [548, 304] width 469 height 454
click at [339, 113] on icon "Blockly Workspace" at bounding box center [366, 103] width 80 height 42
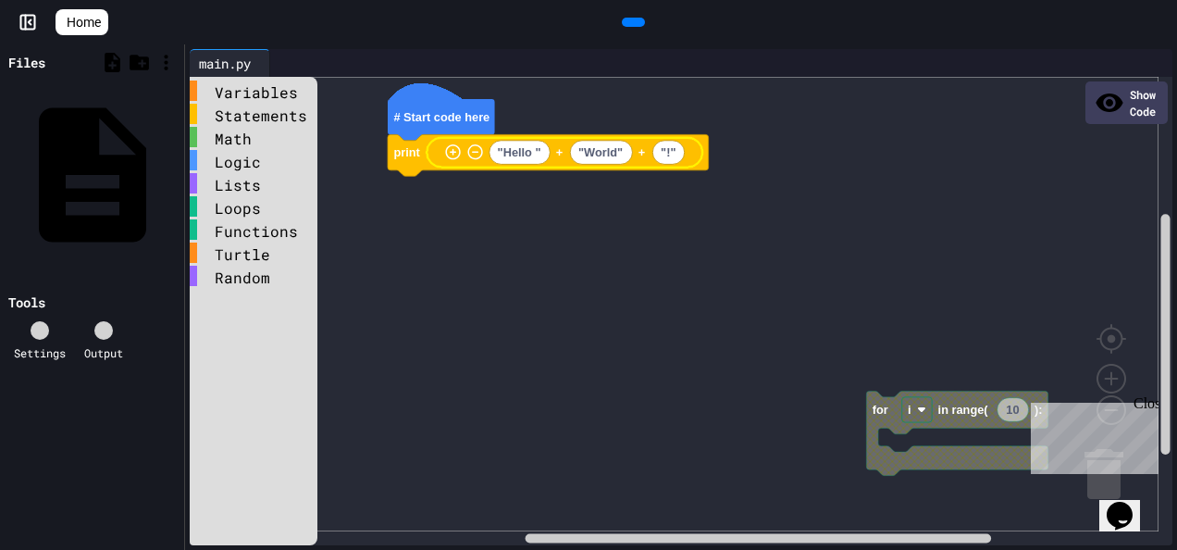
click at [546, 162] on icon "Blockly Workspace" at bounding box center [565, 153] width 276 height 30
click at [535, 155] on text ""Hello "" at bounding box center [519, 152] width 43 height 14
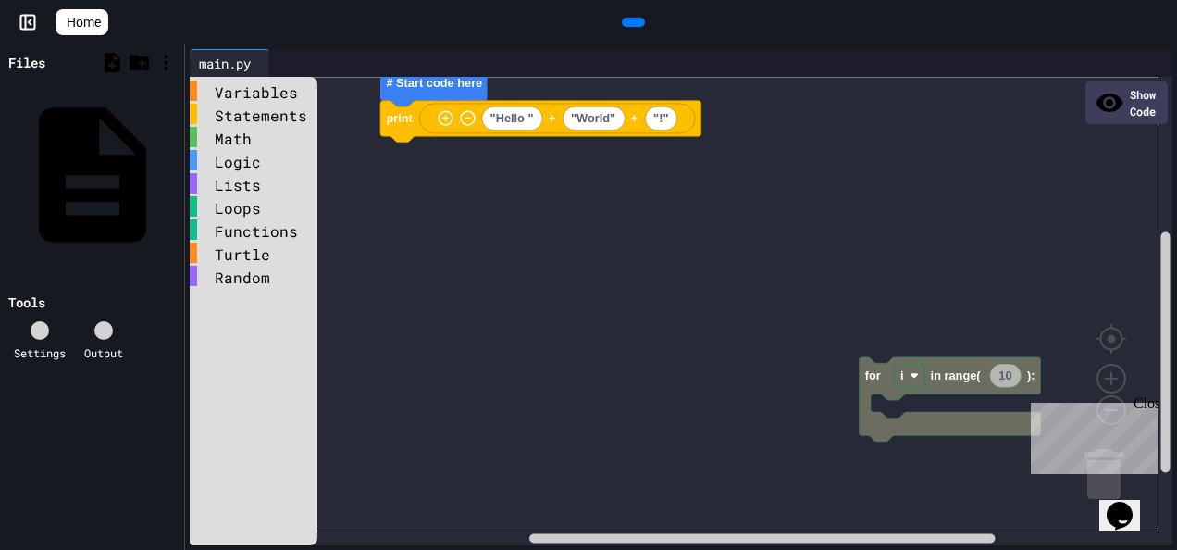
click at [875, 404] on rect "Blockly Workspace" at bounding box center [674, 304] width 969 height 454
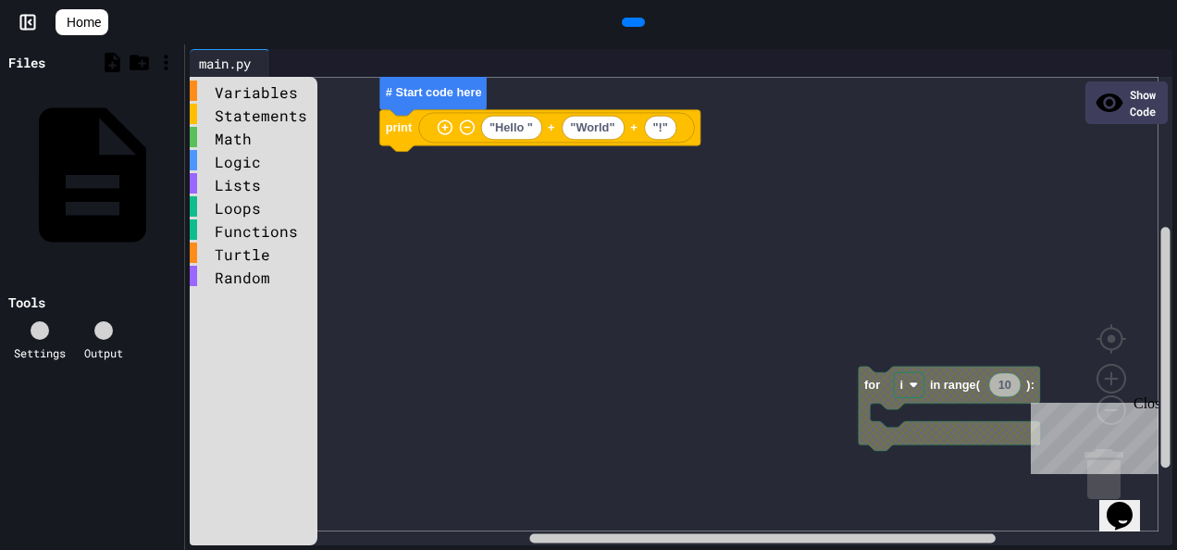
click at [1110, 92] on div "Show Code" at bounding box center [1126, 102] width 82 height 43
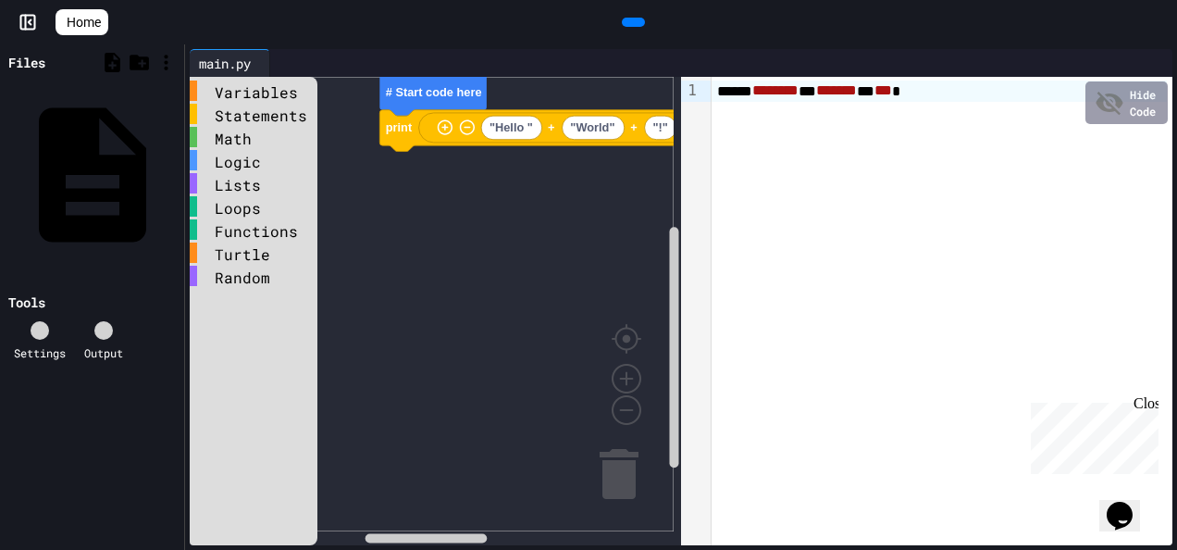
click at [128, 312] on div "Settings Output" at bounding box center [92, 341] width 175 height 58
click at [546, 280] on rect "Blockly Workspace" at bounding box center [432, 304] width 484 height 454
click at [104, 330] on icon at bounding box center [104, 330] width 0 height 0
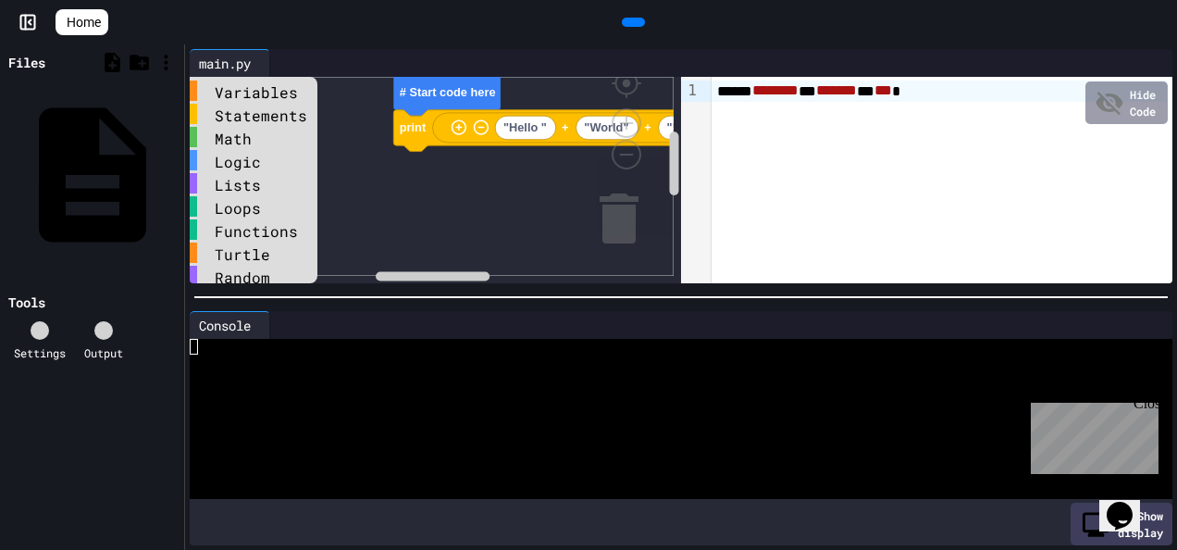
click at [318, 394] on div at bounding box center [664, 395] width 949 height 16
click at [1085, 90] on div "Hide Code" at bounding box center [1126, 102] width 82 height 43
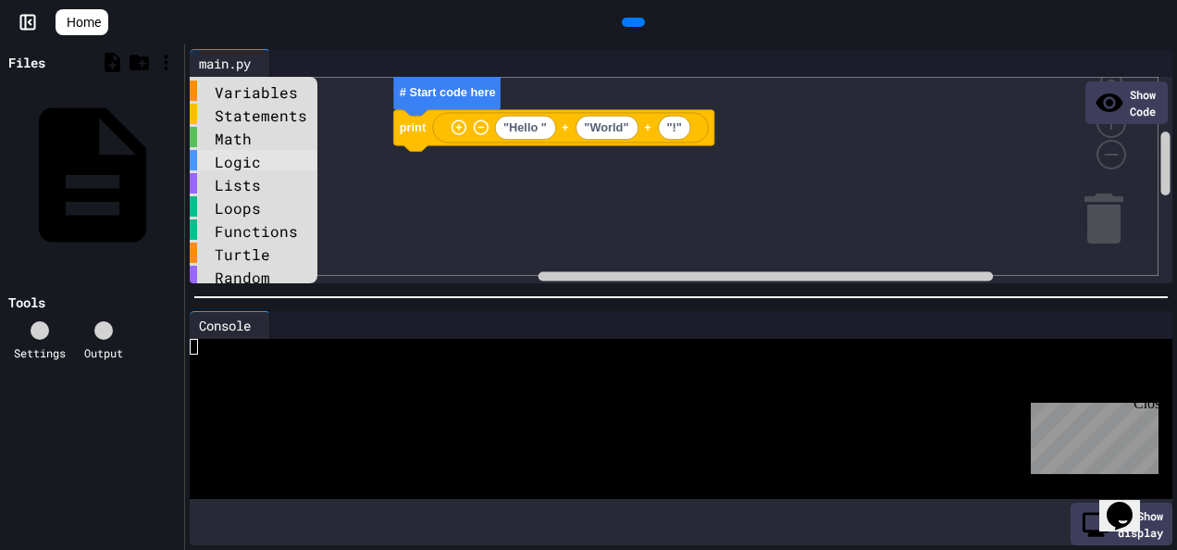
click at [244, 165] on div "Logic" at bounding box center [254, 160] width 128 height 20
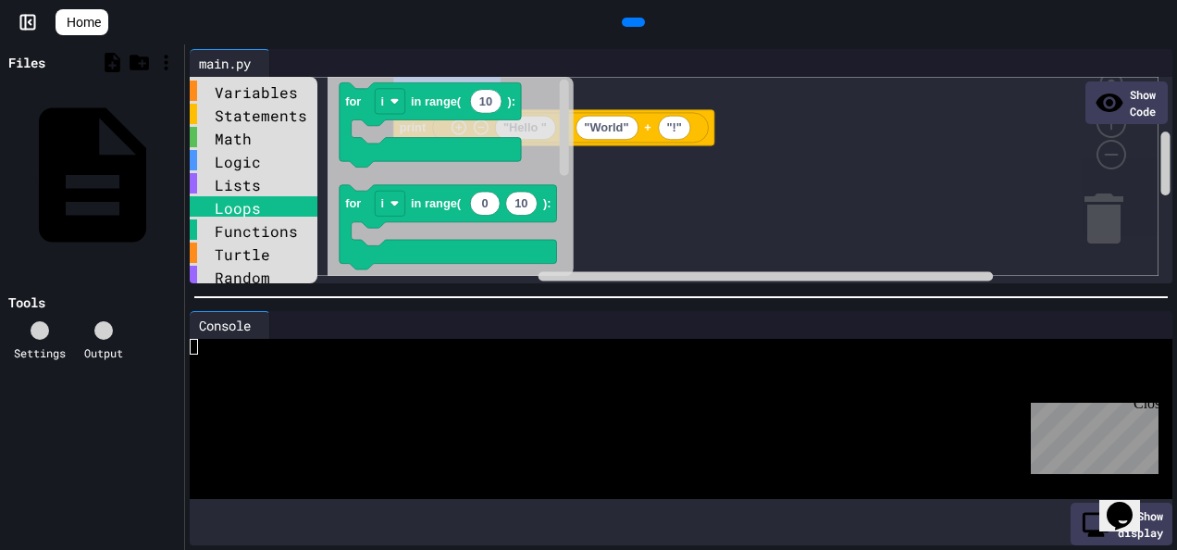
click at [215, 201] on div "Loops" at bounding box center [254, 206] width 128 height 20
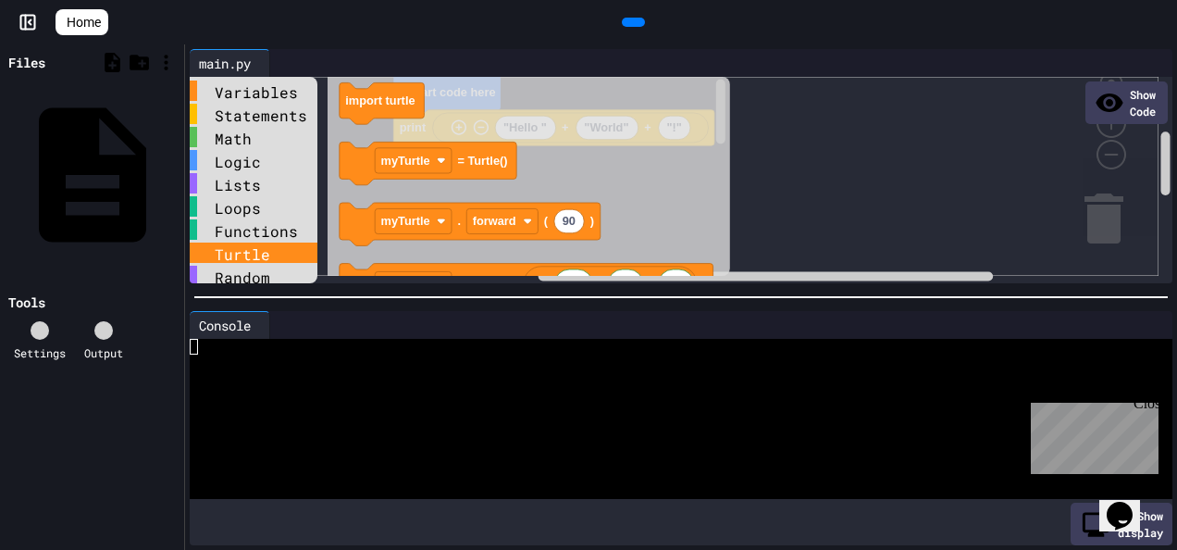
click at [228, 242] on div "Turtle" at bounding box center [254, 252] width 128 height 20
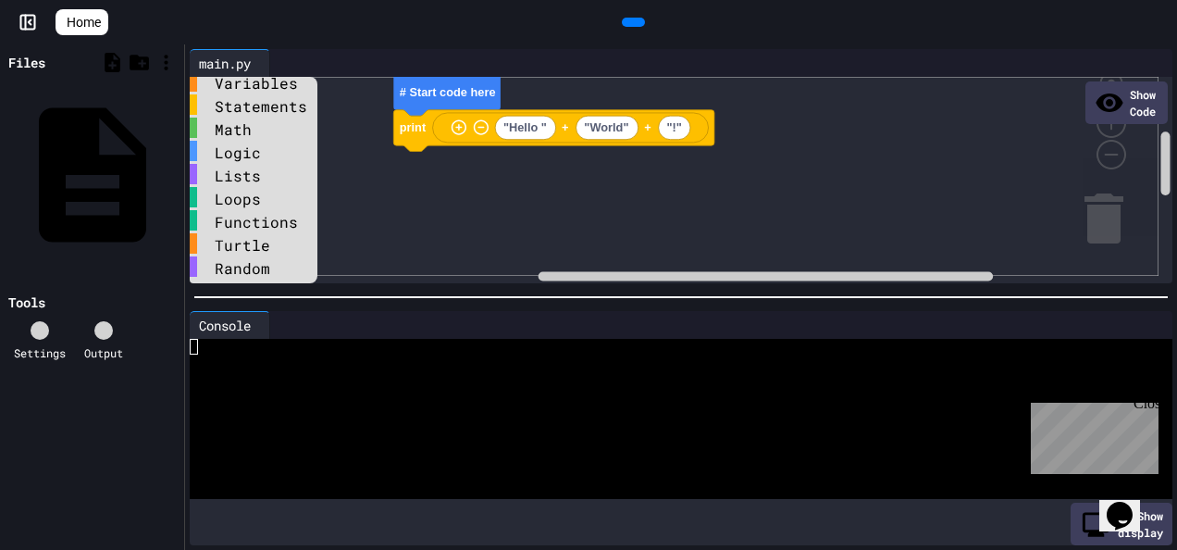
scroll to position [16, 0]
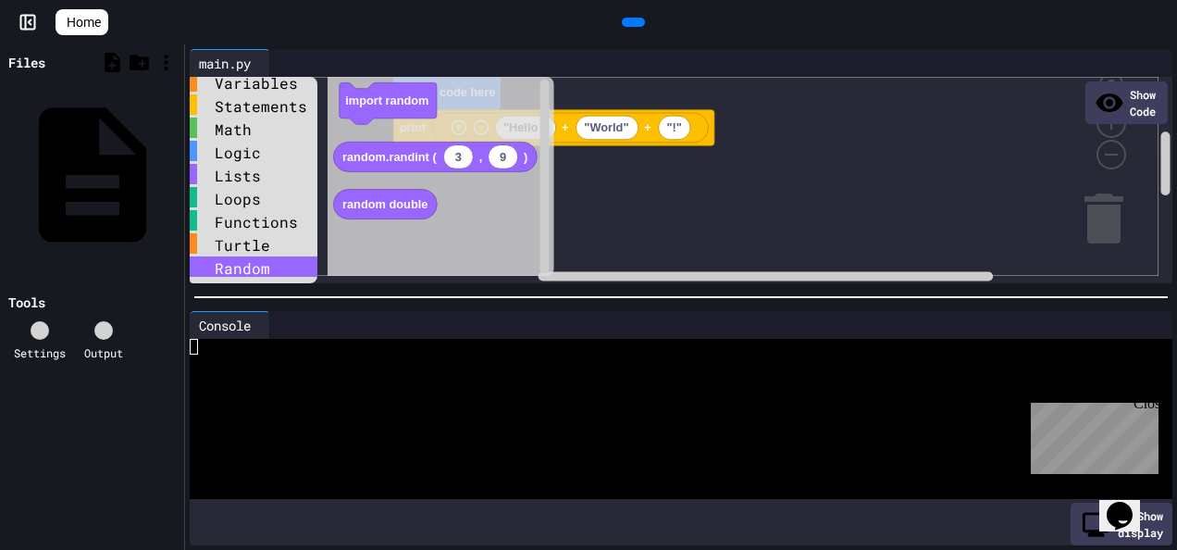
click at [237, 266] on div "Random" at bounding box center [254, 266] width 128 height 20
click at [267, 193] on div "Loops" at bounding box center [254, 197] width 128 height 20
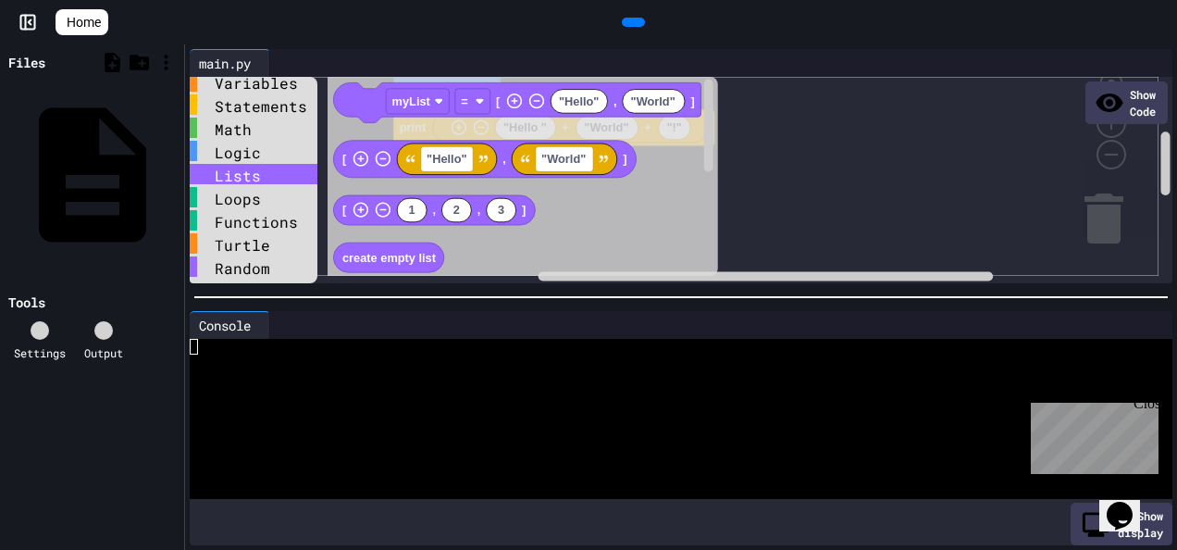
click at [265, 170] on div "Lists" at bounding box center [254, 174] width 128 height 20
click at [250, 152] on div "Logic" at bounding box center [254, 151] width 128 height 20
